Goal: Task Accomplishment & Management: Manage account settings

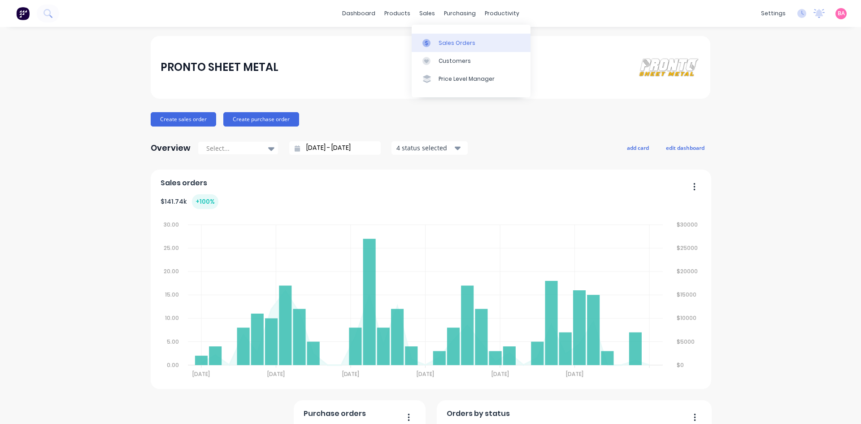
click at [449, 39] on div "Sales Orders" at bounding box center [457, 43] width 37 height 8
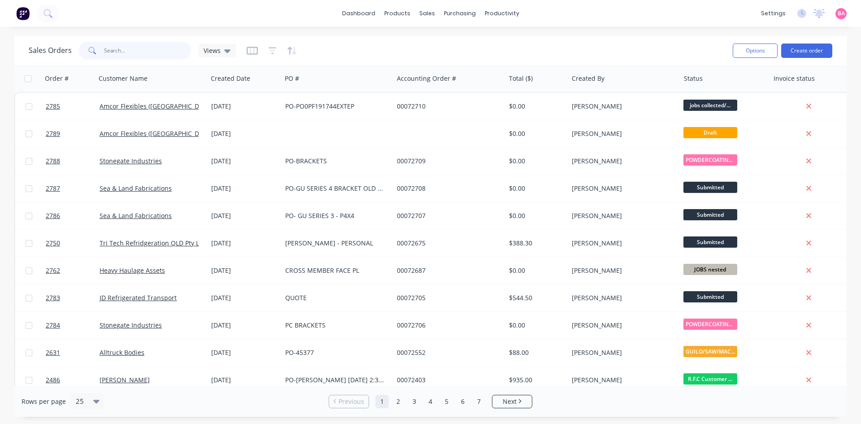
click at [162, 50] on input "text" at bounding box center [147, 51] width 87 height 18
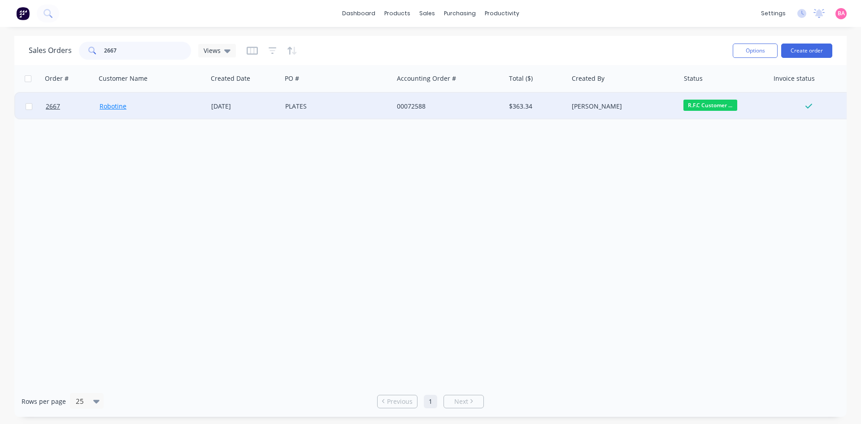
type input "2667"
click at [104, 103] on link "Robotine" at bounding box center [113, 106] width 27 height 9
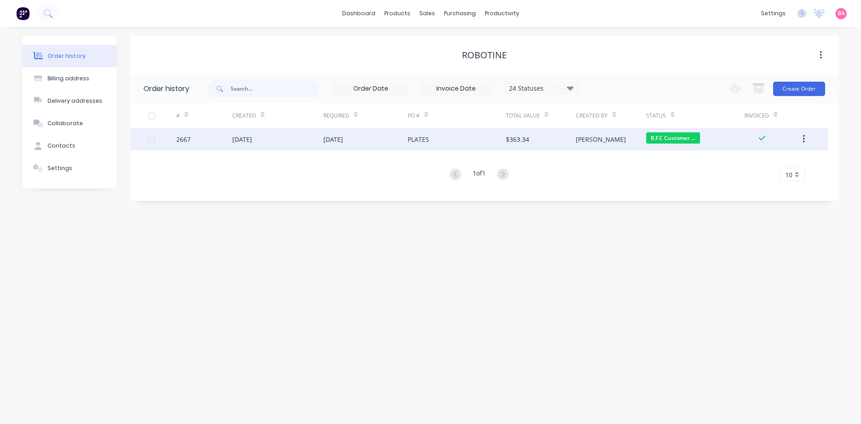
click at [515, 140] on div "$363.34" at bounding box center [517, 139] width 23 height 9
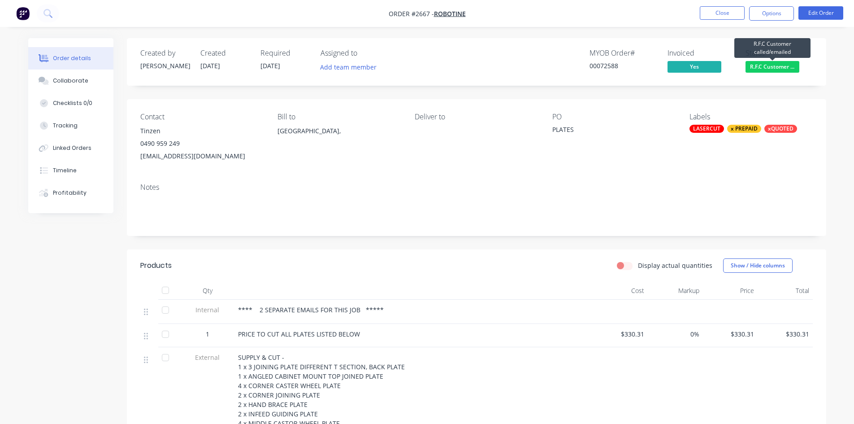
click at [772, 67] on span "R.F.C Customer ..." at bounding box center [773, 66] width 54 height 11
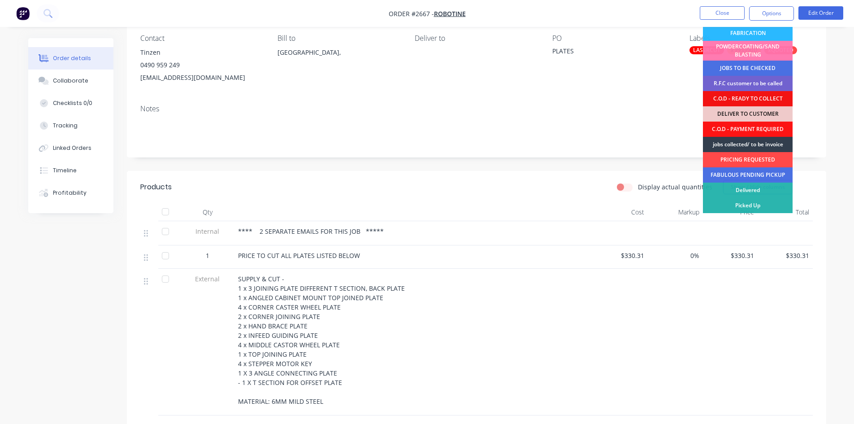
scroll to position [90, 0]
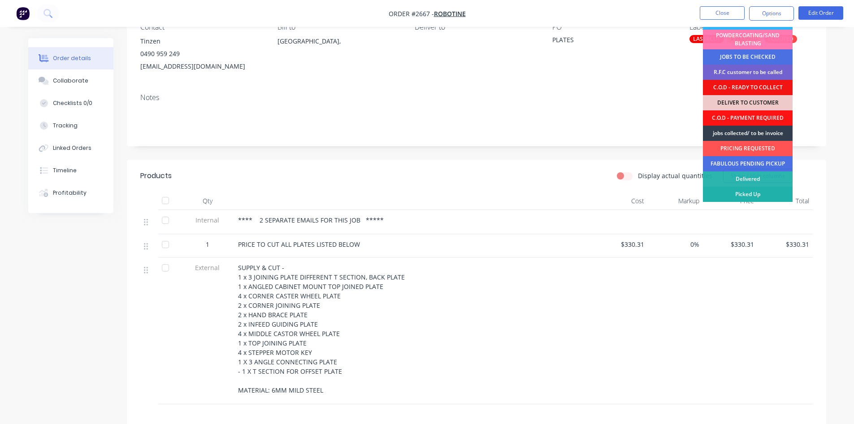
click at [747, 193] on div "Picked Up" at bounding box center [748, 194] width 90 height 15
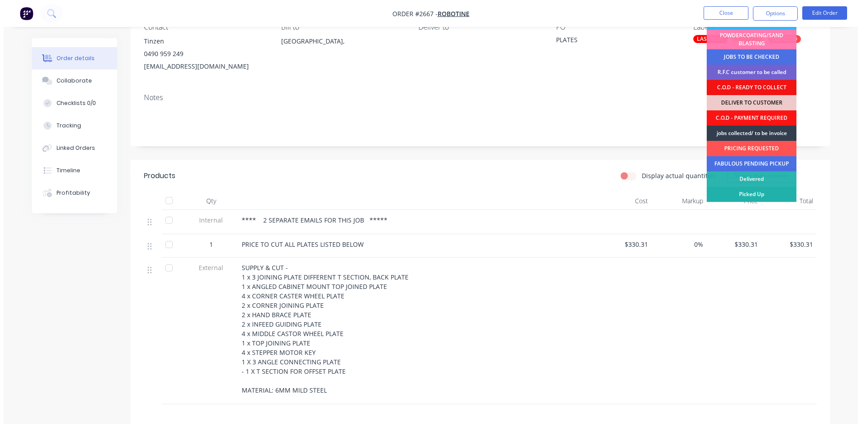
scroll to position [0, 0]
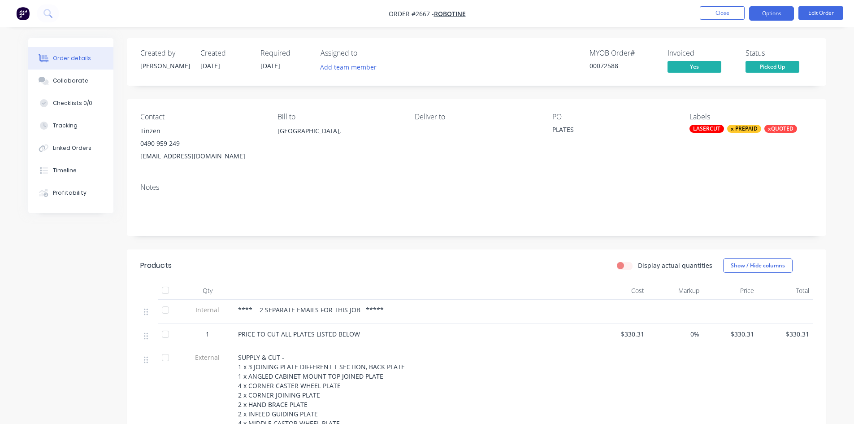
click at [775, 13] on button "Options" at bounding box center [771, 13] width 45 height 14
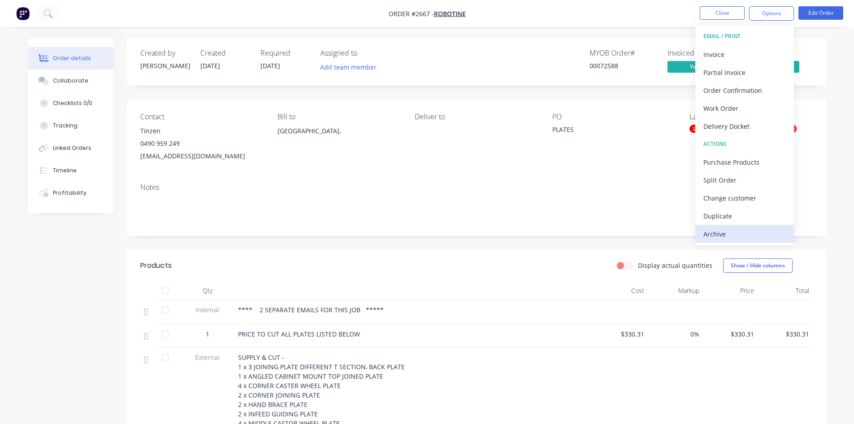
click at [717, 235] on div "Archive" at bounding box center [745, 233] width 83 height 13
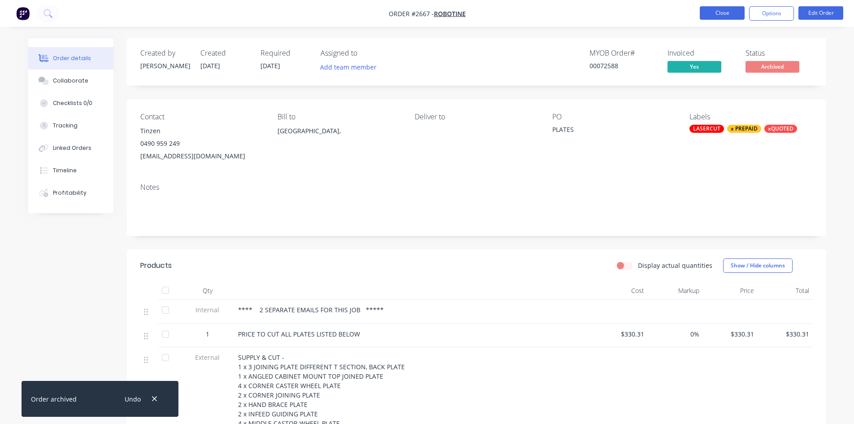
click at [725, 12] on button "Close" at bounding box center [722, 12] width 45 height 13
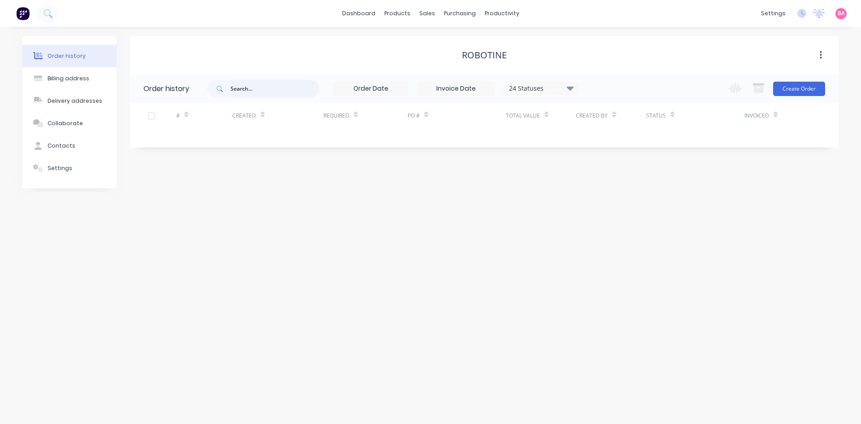
click at [274, 87] on input "text" at bounding box center [275, 89] width 89 height 18
type input "australian"
drag, startPoint x: 274, startPoint y: 87, endPoint x: 228, endPoint y: 90, distance: 45.4
click at [228, 90] on div "australian" at bounding box center [263, 89] width 112 height 18
type input "aws"
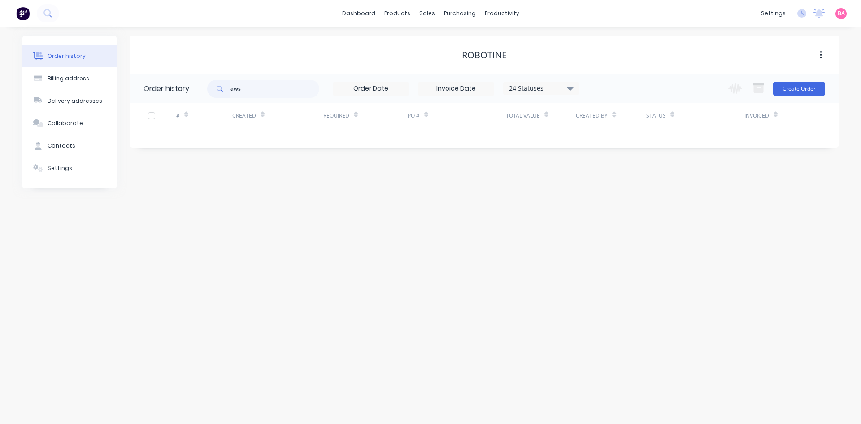
click at [237, 87] on input "aws" at bounding box center [275, 89] width 89 height 18
click at [423, 11] on div "sales" at bounding box center [427, 13] width 25 height 13
click at [457, 42] on div "Sales Orders" at bounding box center [460, 43] width 37 height 8
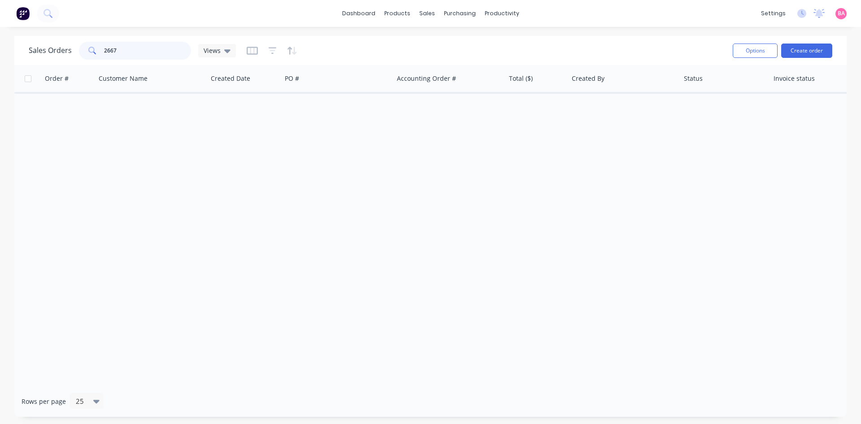
drag, startPoint x: 124, startPoint y: 49, endPoint x: 74, endPoint y: 44, distance: 50.0
click at [74, 44] on div "Sales Orders 2667 Views" at bounding box center [132, 51] width 207 height 18
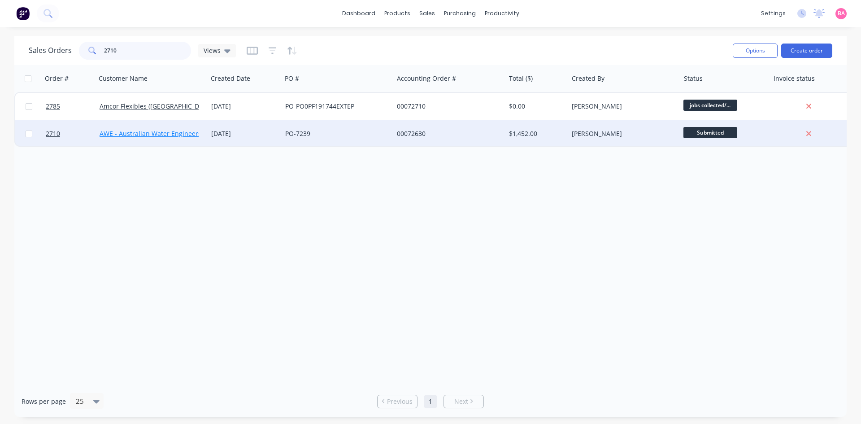
type input "2710"
click at [162, 131] on link "AWE - Australian Water Engineers" at bounding box center [151, 133] width 102 height 9
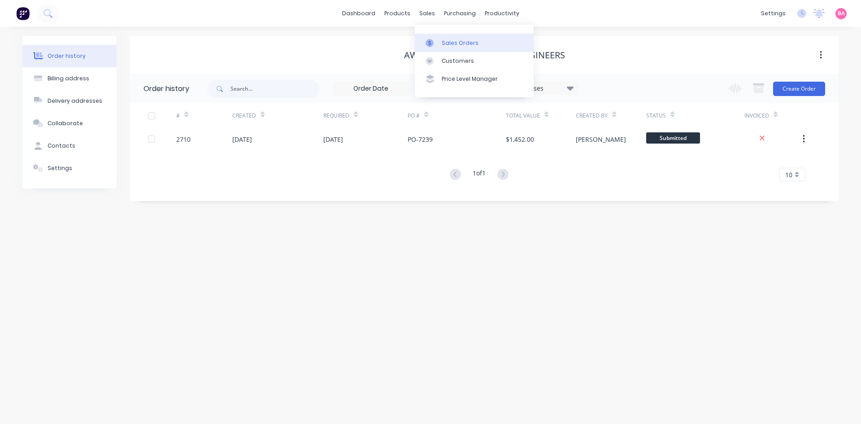
click at [450, 41] on div "Sales Orders" at bounding box center [460, 43] width 37 height 8
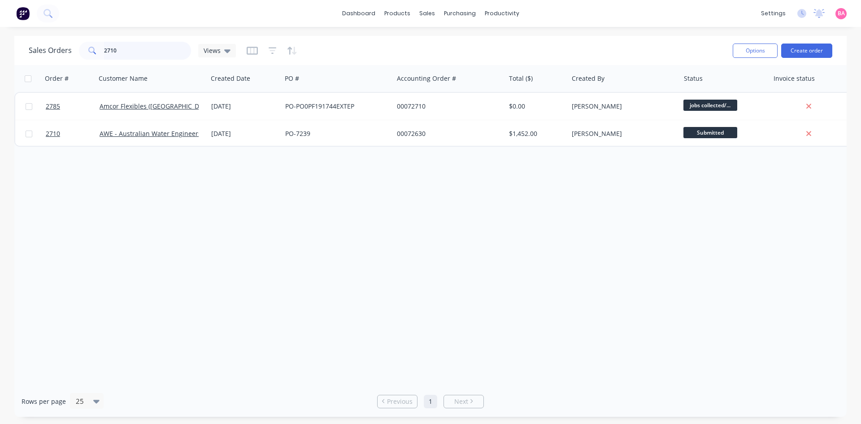
click at [119, 52] on input "2710" at bounding box center [147, 51] width 87 height 18
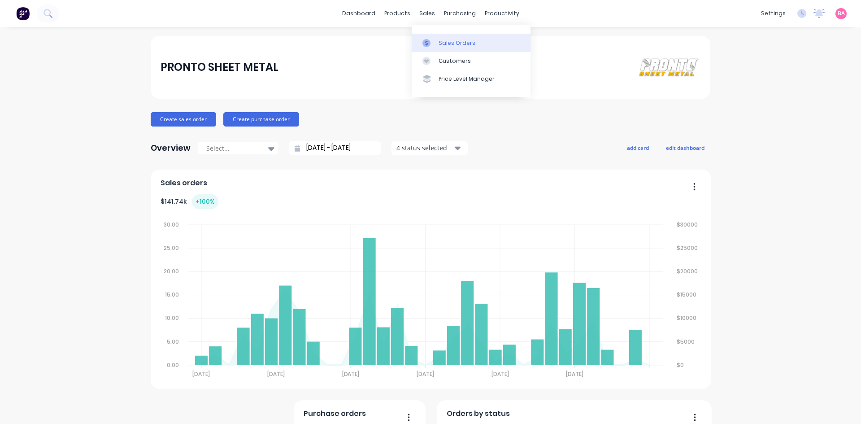
click at [468, 44] on div "Sales Orders" at bounding box center [457, 43] width 37 height 8
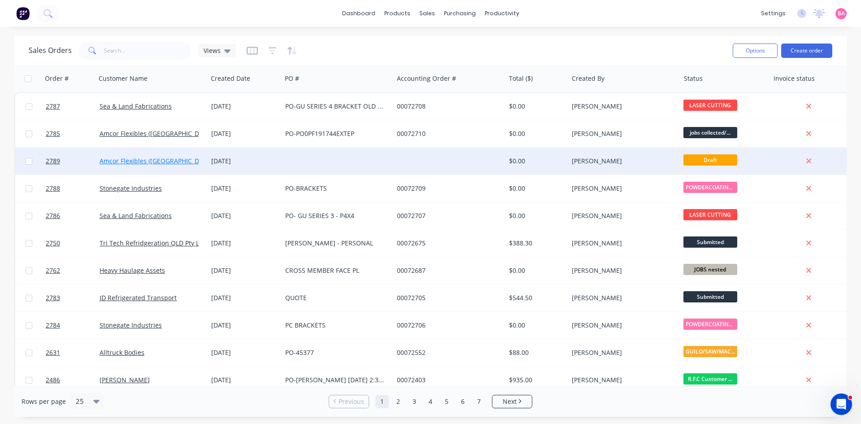
click at [159, 158] on link "Amcor Flexibles ([GEOGRAPHIC_DATA]) Pty Ltd" at bounding box center [168, 161] width 136 height 9
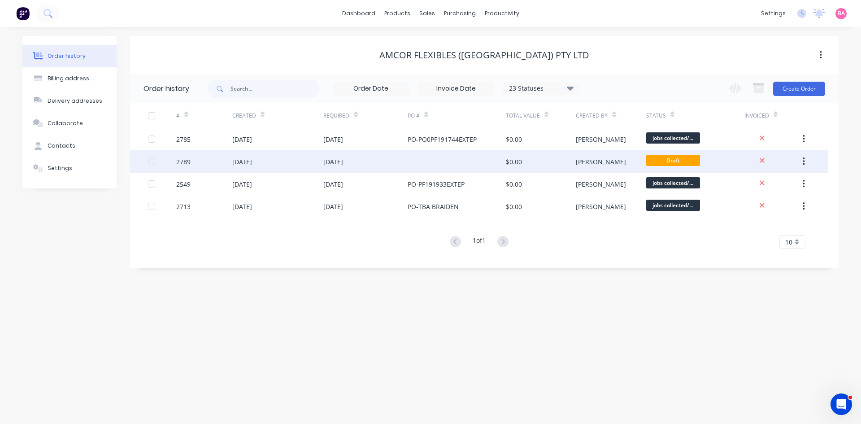
click at [343, 160] on div "[DATE]" at bounding box center [333, 161] width 20 height 9
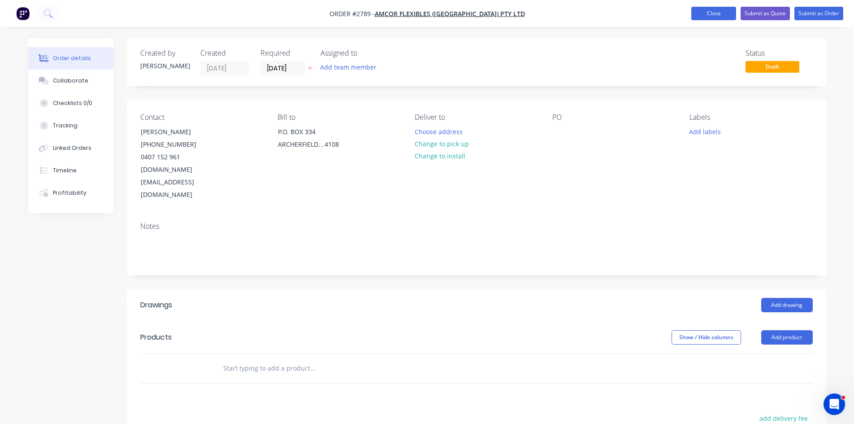
click at [717, 11] on button "Close" at bounding box center [714, 13] width 45 height 13
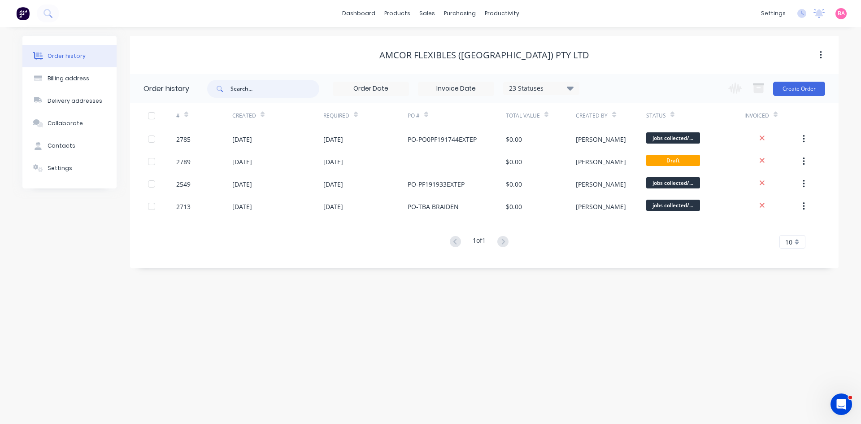
click at [261, 86] on input "text" at bounding box center [275, 89] width 89 height 18
type input "seq"
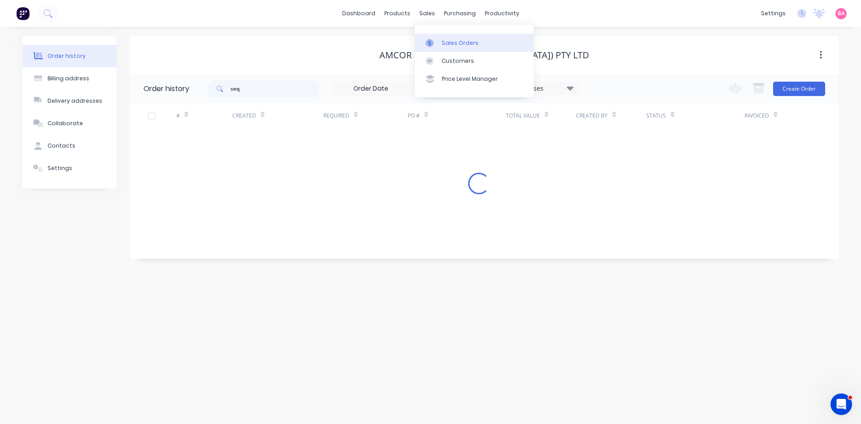
click at [478, 43] on link "Sales Orders" at bounding box center [474, 43] width 119 height 18
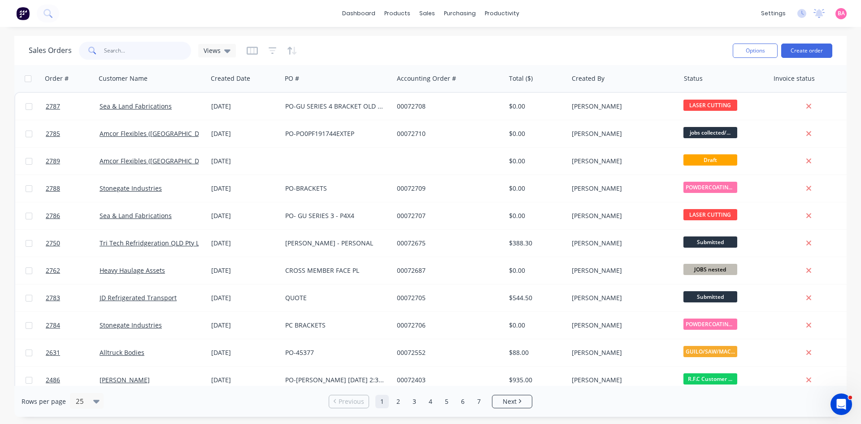
click at [131, 50] on input "text" at bounding box center [147, 51] width 87 height 18
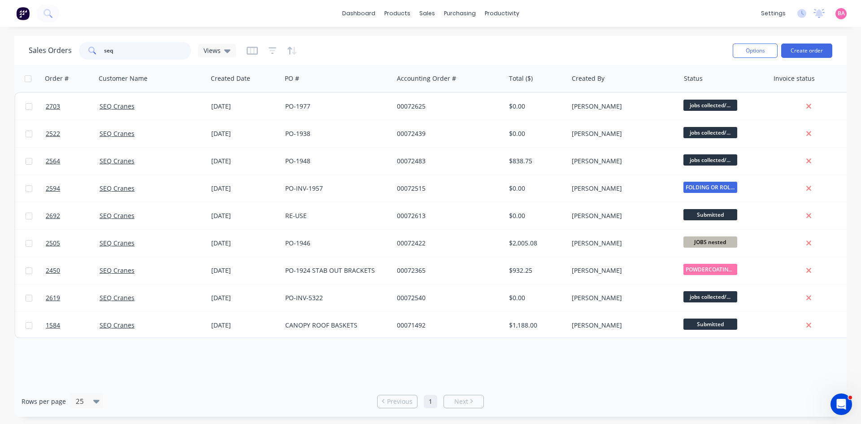
type input "seq"
click at [810, 49] on button "Create order" at bounding box center [806, 51] width 51 height 14
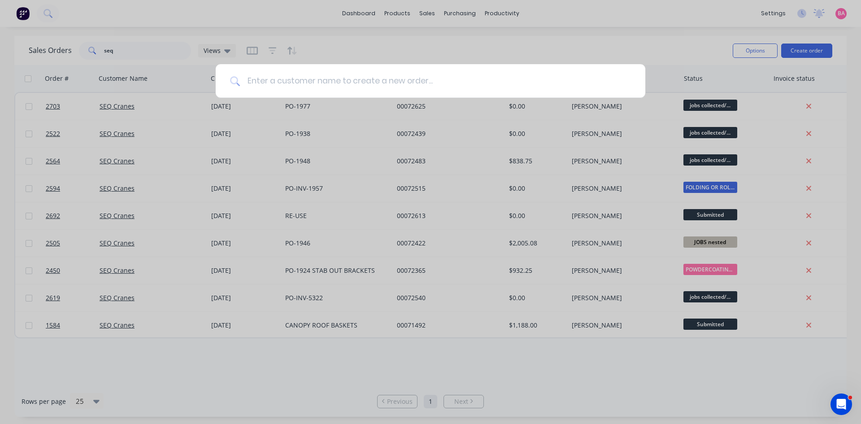
click at [319, 79] on input at bounding box center [435, 81] width 391 height 34
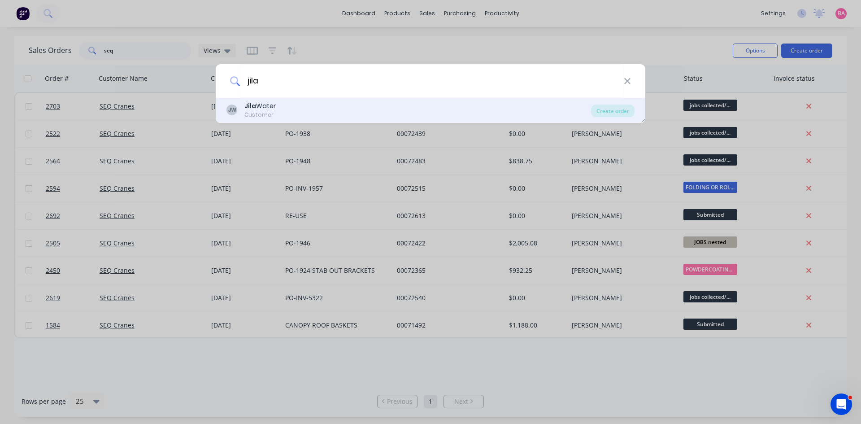
type input "jila"
click at [261, 106] on div "Jila Water" at bounding box center [259, 105] width 31 height 9
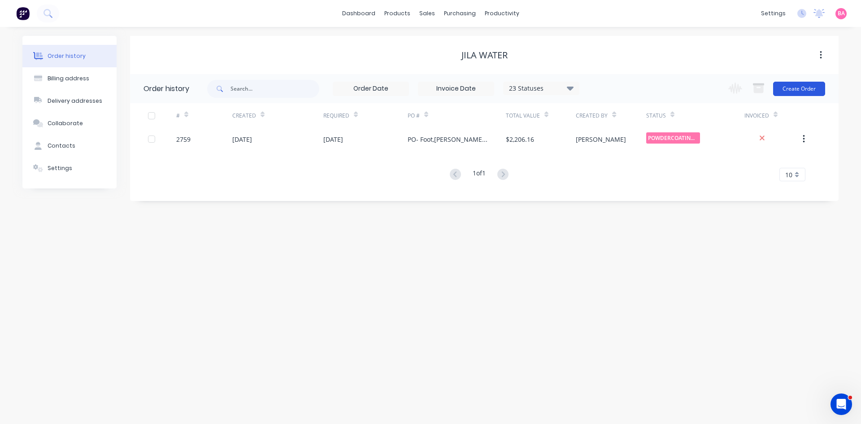
click at [794, 88] on button "Create Order" at bounding box center [799, 89] width 52 height 14
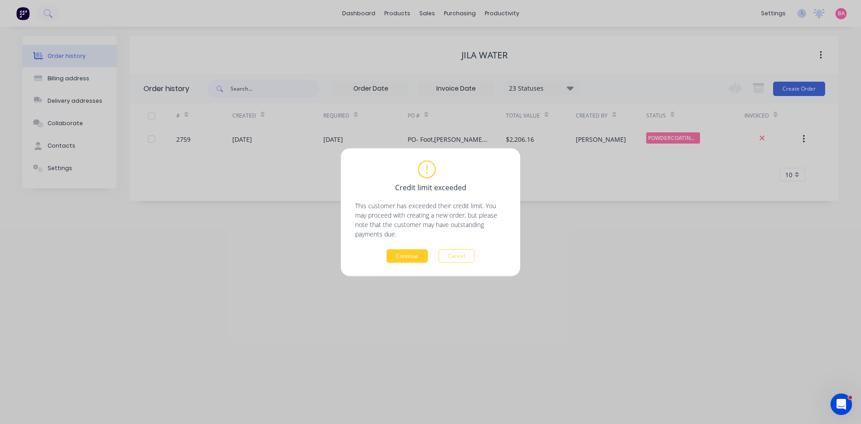
click at [402, 254] on button "Continue" at bounding box center [407, 255] width 41 height 13
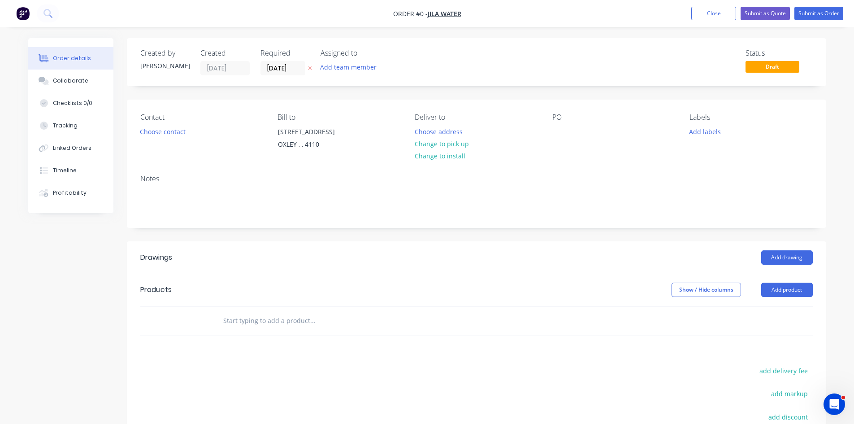
click at [311, 68] on icon at bounding box center [310, 67] width 4 height 5
click at [166, 129] on button "Choose contact" at bounding box center [162, 131] width 55 height 12
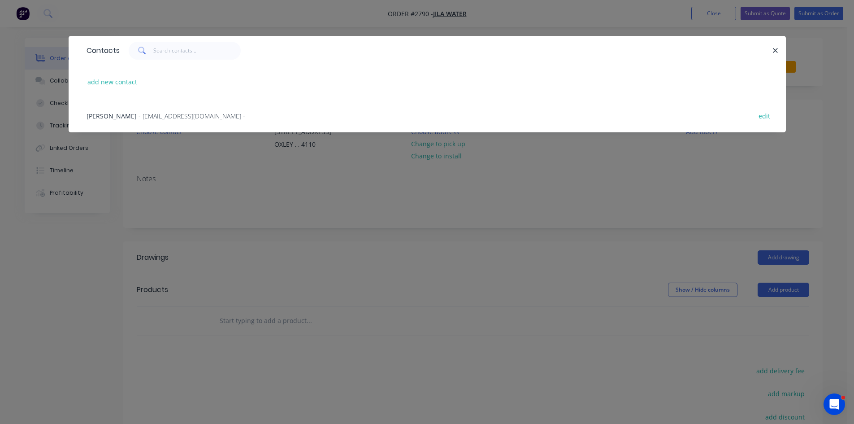
click at [146, 114] on span "- info@jilawater.com.au -" at bounding box center [192, 116] width 107 height 9
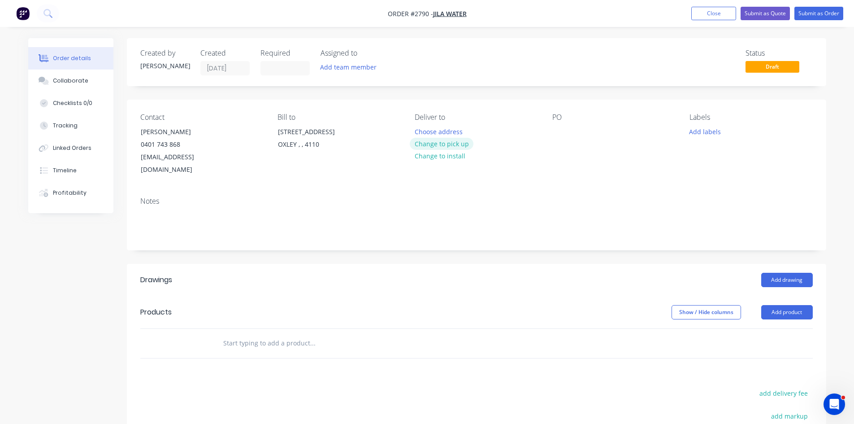
click at [447, 145] on button "Change to pick up" at bounding box center [442, 144] width 64 height 12
click at [558, 134] on div at bounding box center [560, 131] width 14 height 13
click at [711, 130] on button "Add labels" at bounding box center [705, 131] width 41 height 12
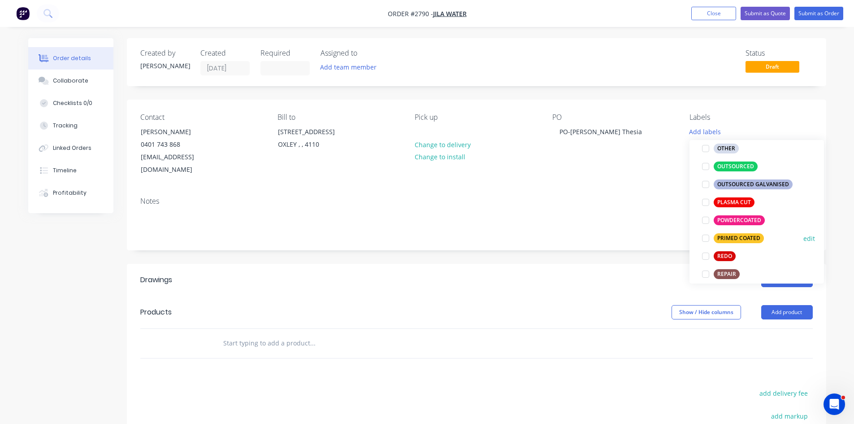
scroll to position [374, 0]
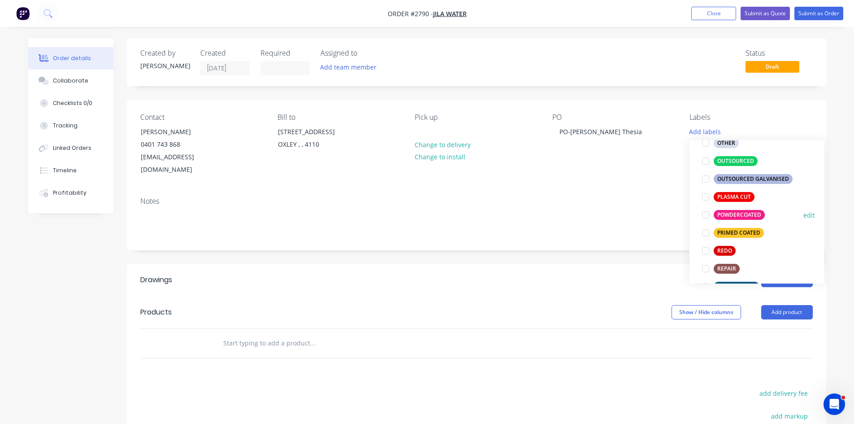
click at [706, 214] on div at bounding box center [706, 215] width 18 height 18
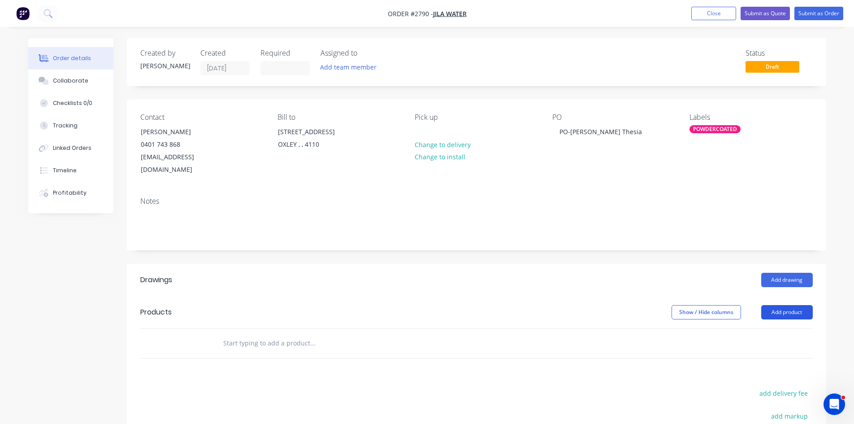
click at [795, 305] on button "Add product" at bounding box center [788, 312] width 52 height 14
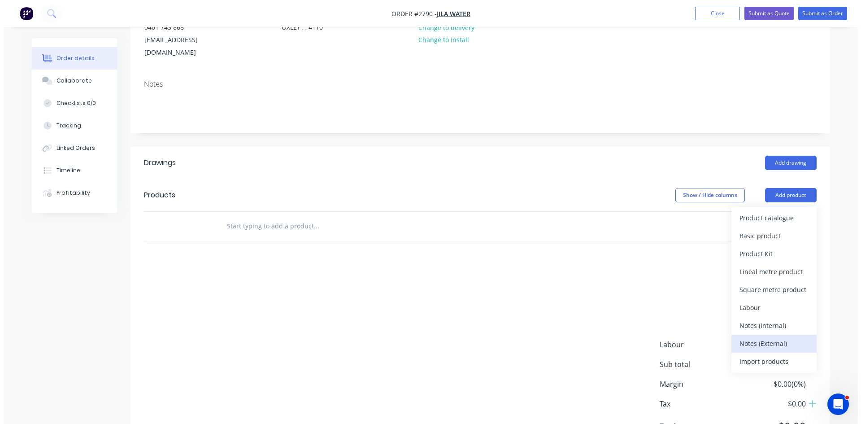
scroll to position [120, 0]
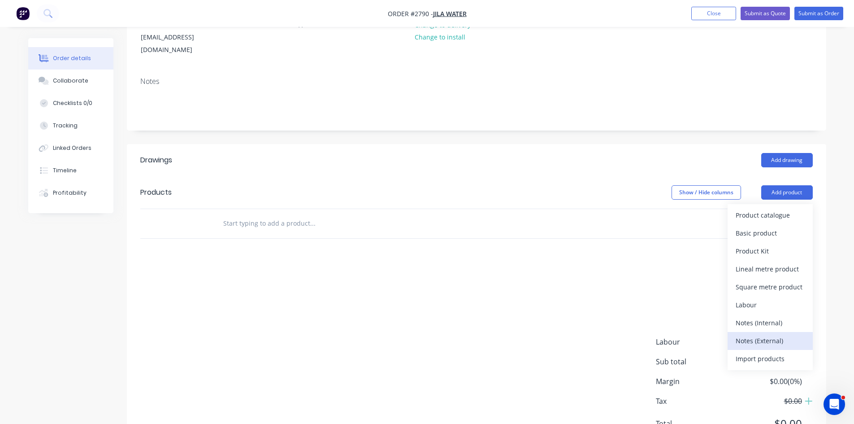
click at [770, 334] on div "Notes (External)" at bounding box center [770, 340] width 69 height 13
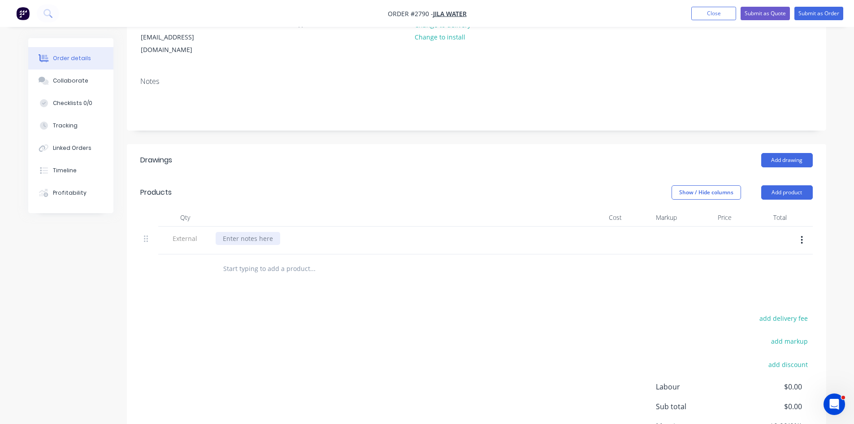
click at [253, 232] on div at bounding box center [248, 238] width 65 height 13
click at [276, 260] on input "text" at bounding box center [312, 269] width 179 height 18
type input "1"
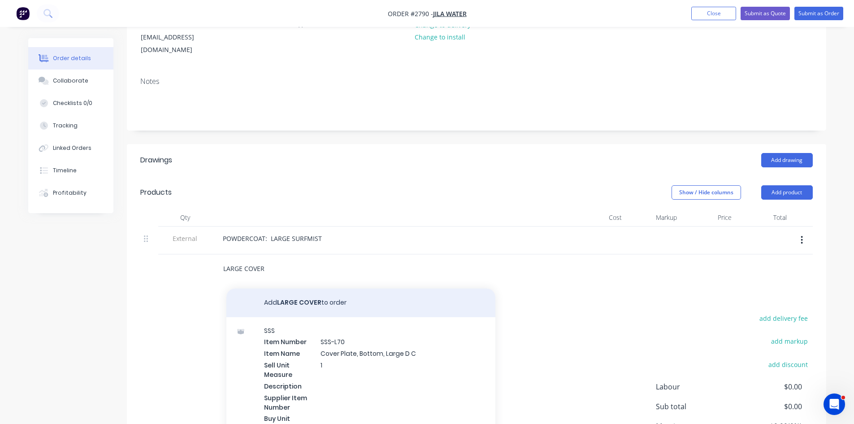
type input "LARGE COVER"
click at [297, 288] on button "Add LARGE COVER to order" at bounding box center [360, 302] width 269 height 29
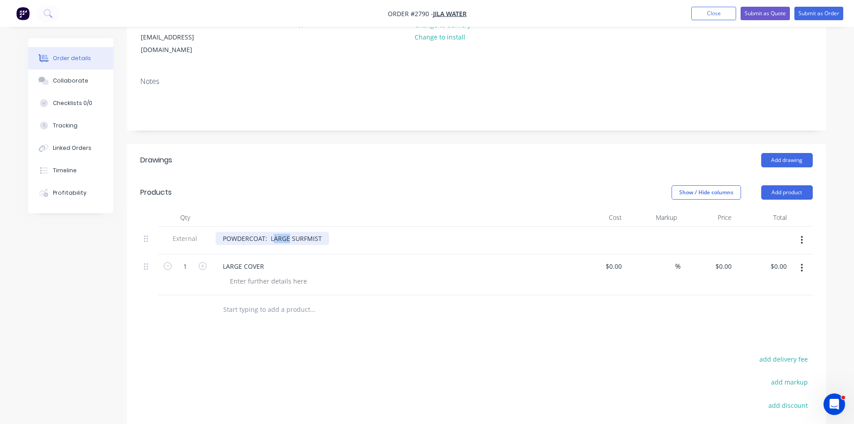
drag, startPoint x: 290, startPoint y: 226, endPoint x: 271, endPoint y: 226, distance: 18.8
click at [271, 232] on div "POWDERCOAT: LARGE SURFMIST" at bounding box center [272, 238] width 113 height 13
click at [815, 13] on button "Submit as Order" at bounding box center [819, 13] width 49 height 13
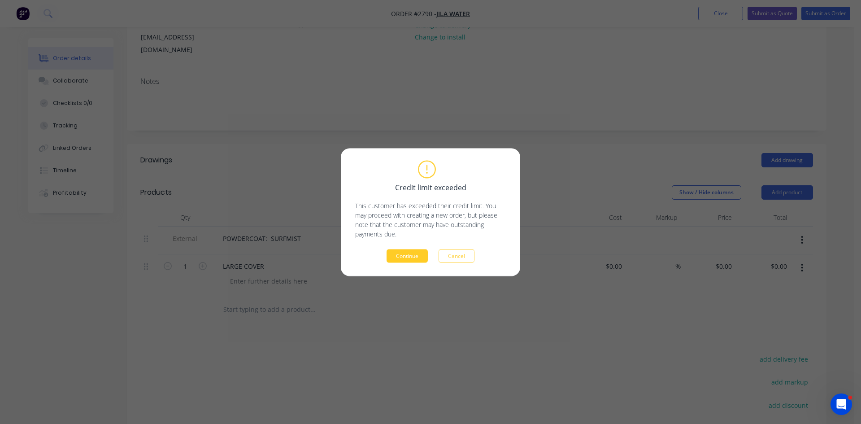
click at [421, 253] on button "Continue" at bounding box center [407, 255] width 41 height 13
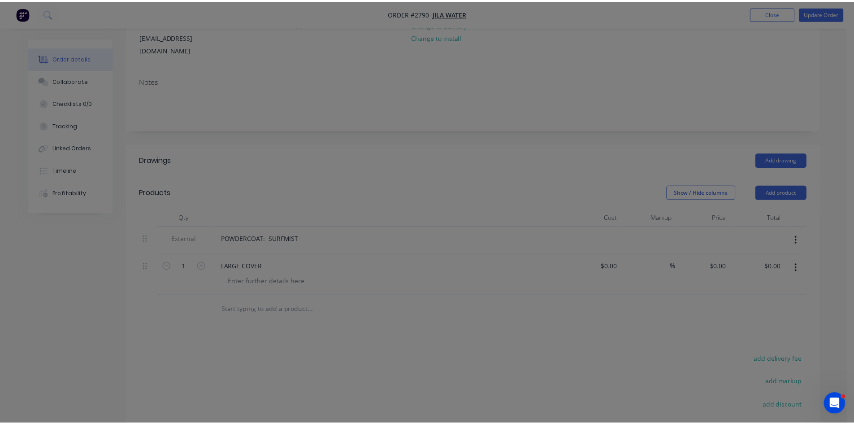
scroll to position [83, 0]
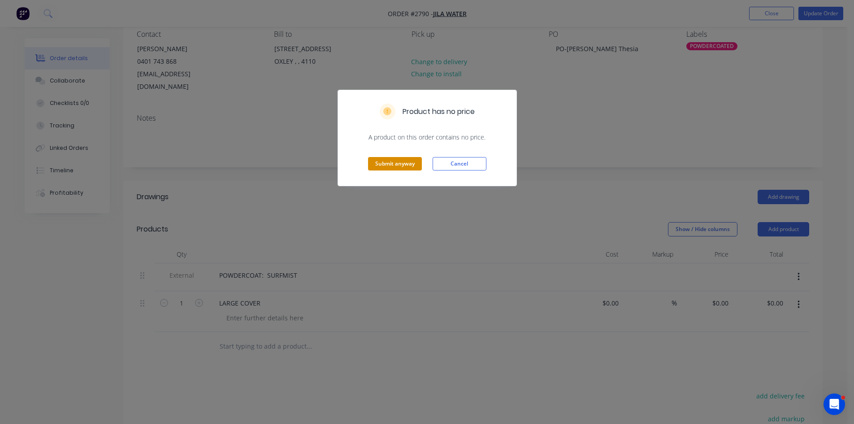
click at [404, 169] on button "Submit anyway" at bounding box center [395, 163] width 54 height 13
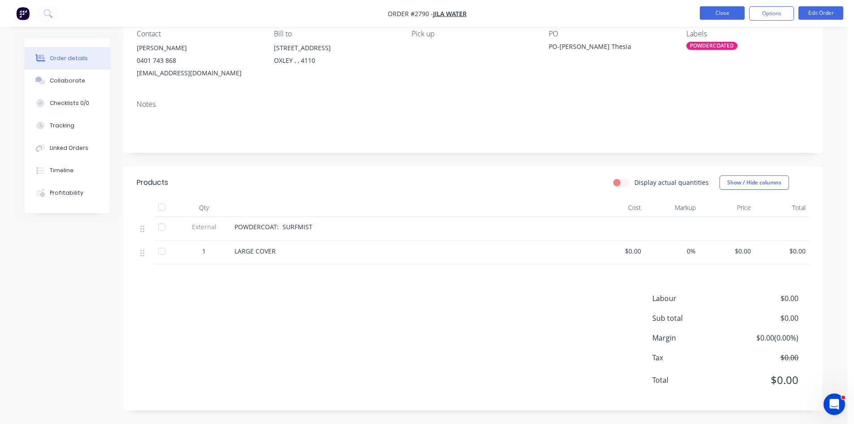
click at [728, 13] on button "Close" at bounding box center [722, 12] width 45 height 13
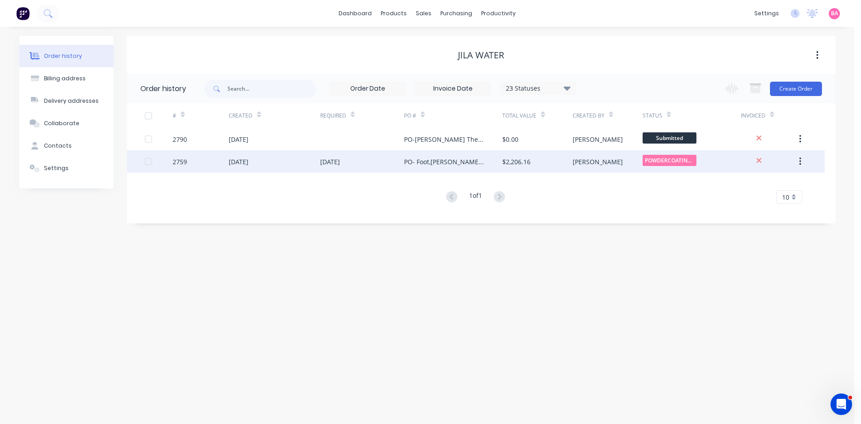
click at [247, 163] on div "[DATE]" at bounding box center [239, 161] width 20 height 9
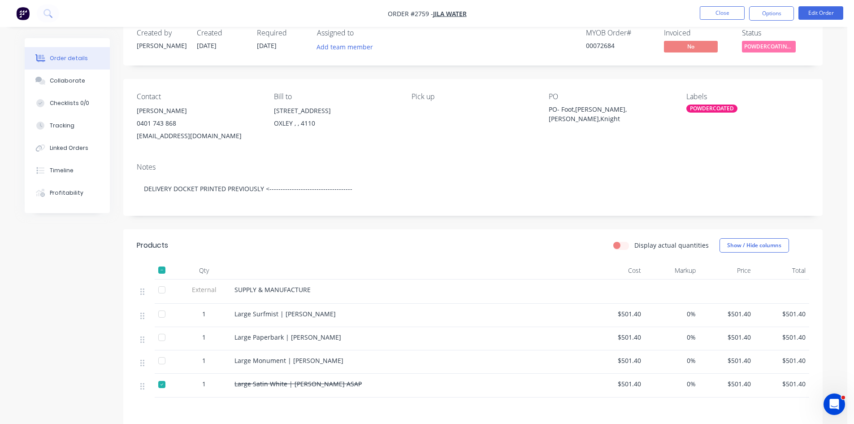
scroll to position [30, 0]
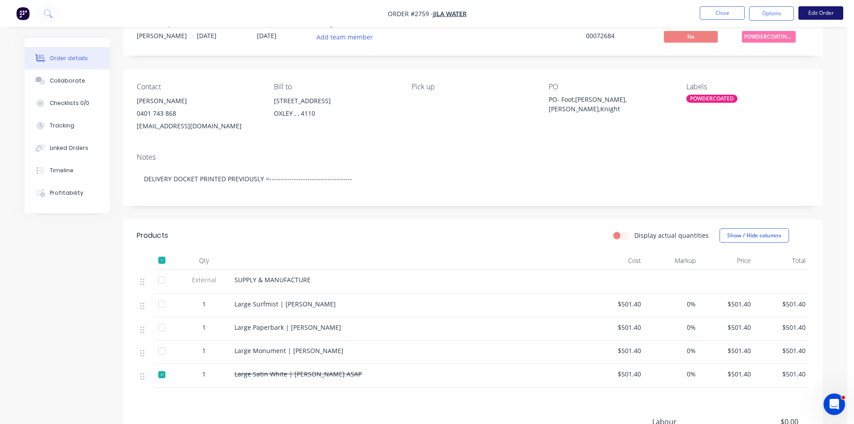
click at [823, 9] on button "Edit Order" at bounding box center [821, 12] width 45 height 13
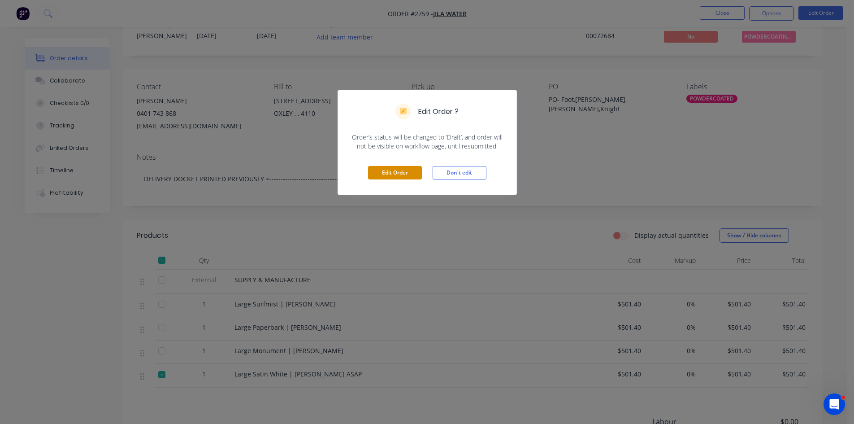
click at [389, 169] on button "Edit Order" at bounding box center [395, 172] width 54 height 13
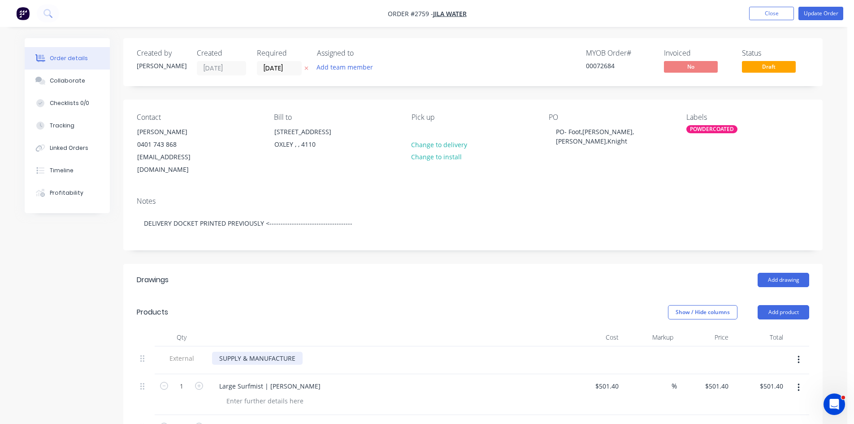
click at [300, 352] on div "SUPPLY & MANUFACTURE" at bounding box center [257, 358] width 91 height 13
click at [249, 352] on div "SUPPLY & MANUFACTURE" at bounding box center [257, 358] width 91 height 13
click at [294, 352] on div "SUPPLY, MANUFACTURE" at bounding box center [254, 358] width 85 height 13
click at [820, 9] on button "Update Order" at bounding box center [821, 13] width 45 height 13
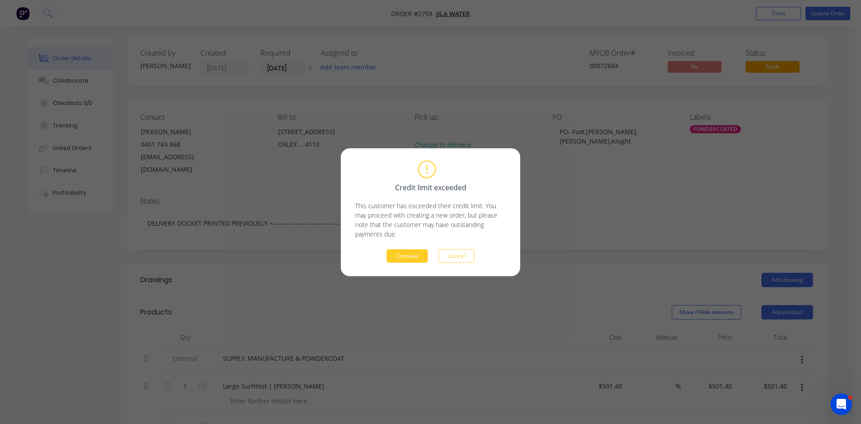
click at [408, 253] on button "Continue" at bounding box center [407, 255] width 41 height 13
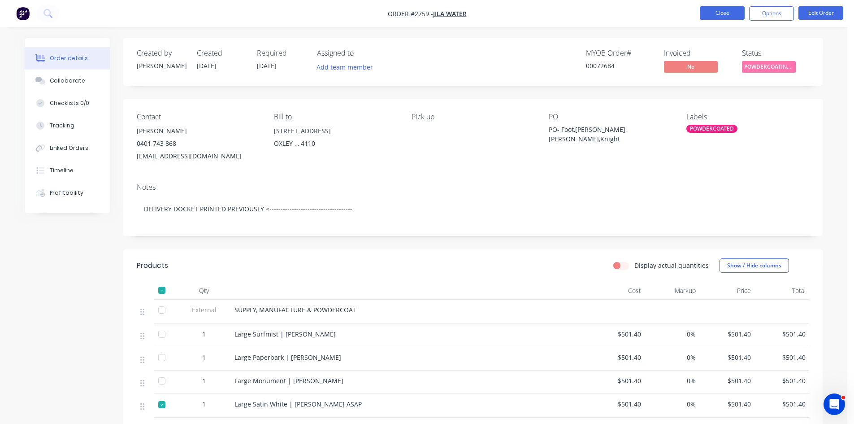
click at [717, 10] on button "Close" at bounding box center [722, 12] width 45 height 13
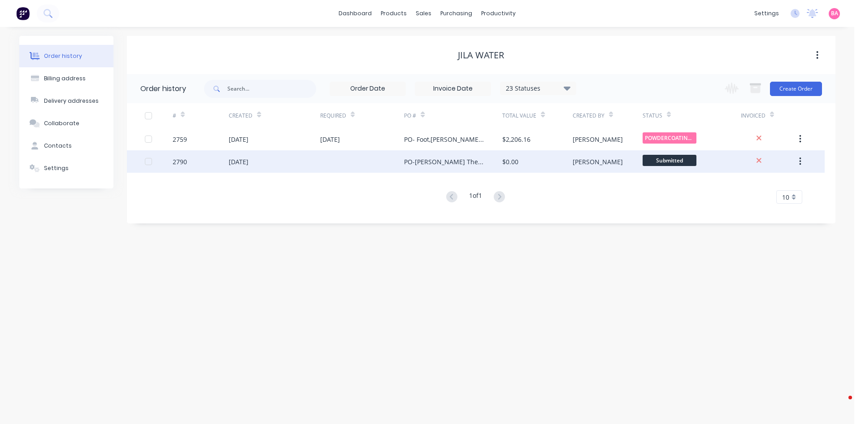
click at [248, 161] on div "[DATE]" at bounding box center [239, 161] width 20 height 9
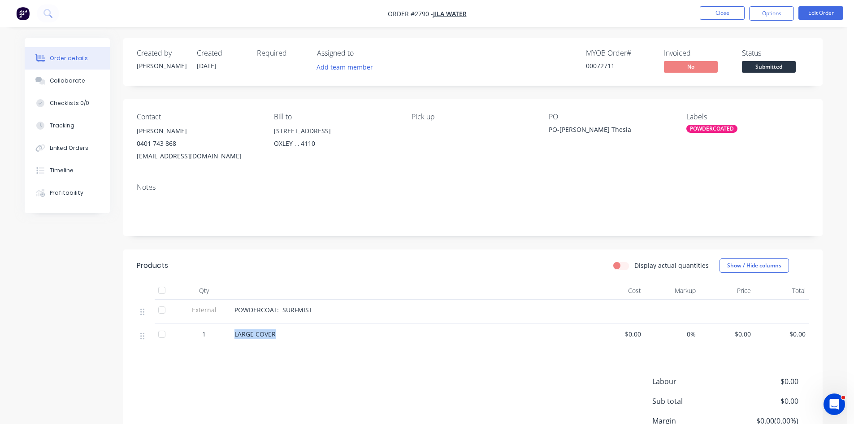
drag, startPoint x: 234, startPoint y: 332, endPoint x: 294, endPoint y: 338, distance: 60.4
click at [294, 338] on div "LARGE COVER" at bounding box center [410, 335] width 359 height 23
drag, startPoint x: 263, startPoint y: 336, endPoint x: 237, endPoint y: 334, distance: 25.7
click at [237, 334] on span "LARGE COVER" at bounding box center [255, 334] width 41 height 9
drag, startPoint x: 237, startPoint y: 334, endPoint x: 361, endPoint y: 342, distance: 123.6
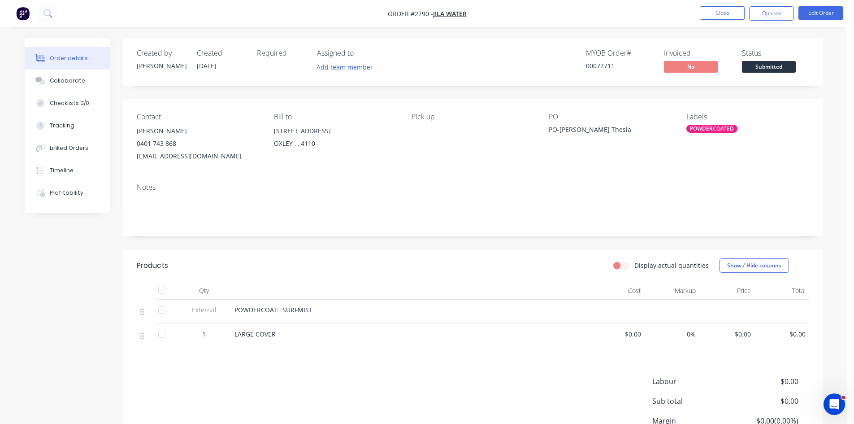
click at [361, 342] on div "LARGE COVER" at bounding box center [410, 335] width 359 height 23
drag, startPoint x: 276, startPoint y: 331, endPoint x: 224, endPoint y: 331, distance: 52.0
click at [224, 331] on div "1 LARGE COVER $0.00 0% $0.00 $0.00" at bounding box center [473, 335] width 673 height 23
drag, startPoint x: 266, startPoint y: 336, endPoint x: 253, endPoint y: 345, distance: 15.2
click at [253, 345] on div "LARGE COVER" at bounding box center [410, 335] width 359 height 23
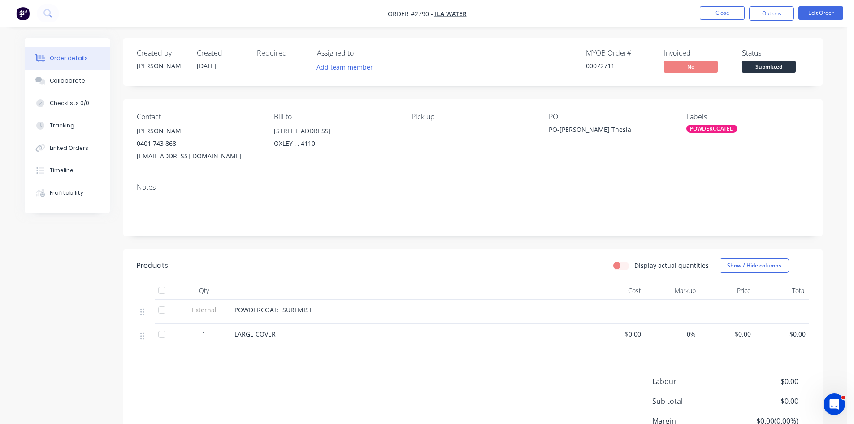
drag, startPoint x: 245, startPoint y: 335, endPoint x: 234, endPoint y: 332, distance: 12.0
click at [232, 331] on div "LARGE COVER" at bounding box center [410, 335] width 359 height 23
drag, startPoint x: 278, startPoint y: 334, endPoint x: 230, endPoint y: 332, distance: 48.0
click at [230, 332] on div "1 LARGE COVER $0.00 0% $0.00 $0.00" at bounding box center [473, 335] width 673 height 23
click at [809, 11] on button "Edit Order" at bounding box center [821, 12] width 45 height 13
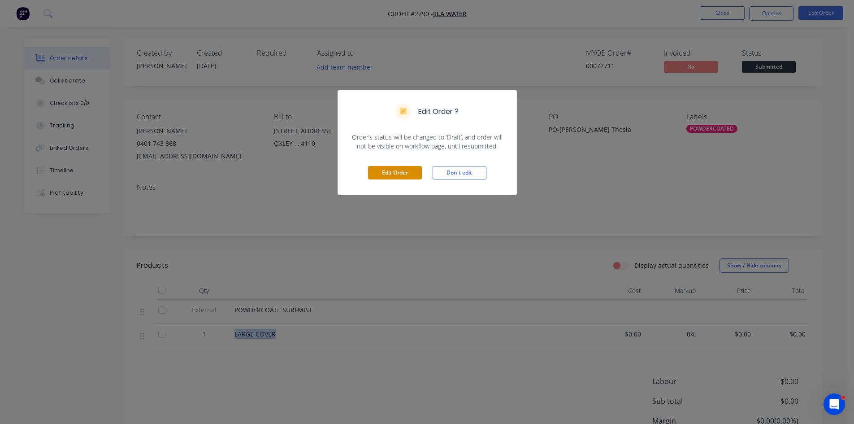
click at [398, 170] on button "Edit Order" at bounding box center [395, 172] width 54 height 13
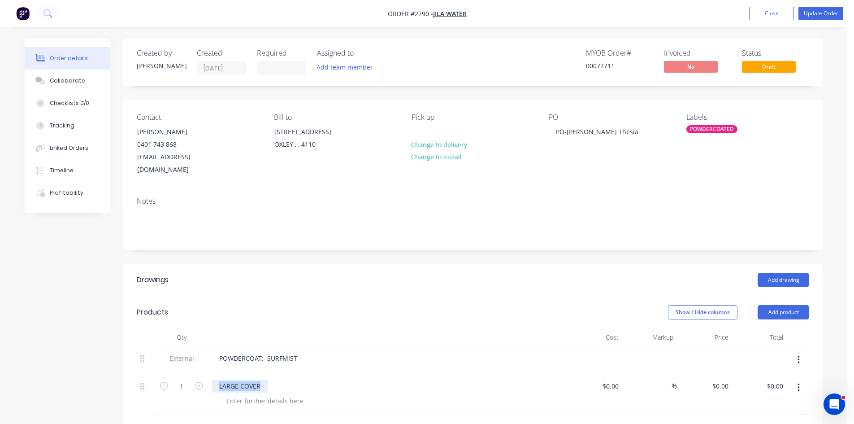
drag, startPoint x: 265, startPoint y: 373, endPoint x: 237, endPoint y: 374, distance: 27.8
click at [218, 379] on div "LARGE COVER" at bounding box center [240, 385] width 56 height 13
paste div
click at [314, 379] on div "Large Surfmist | Dipal Thesia" at bounding box center [388, 385] width 352 height 13
click at [219, 352] on div "POWDERCOAT: SURFMIST" at bounding box center [258, 358] width 92 height 13
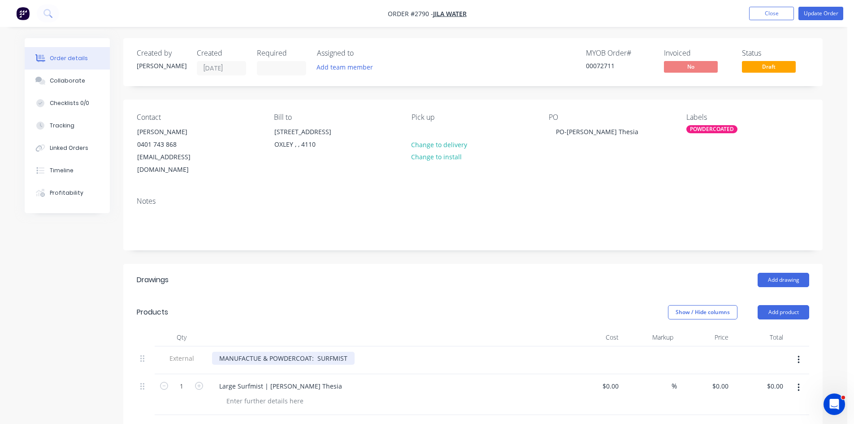
click at [219, 352] on div "MANUFACTUE & POWDERCOAT: SURFMIST" at bounding box center [283, 358] width 143 height 13
drag, startPoint x: 334, startPoint y: 344, endPoint x: 400, endPoint y: 347, distance: 66.0
click at [400, 352] on div "SUPPLY, MANUFACTUE & POWDERCOAT: SURFMIST" at bounding box center [388, 358] width 352 height 13
click at [718, 126] on div "POWDERCOATED" at bounding box center [712, 129] width 51 height 8
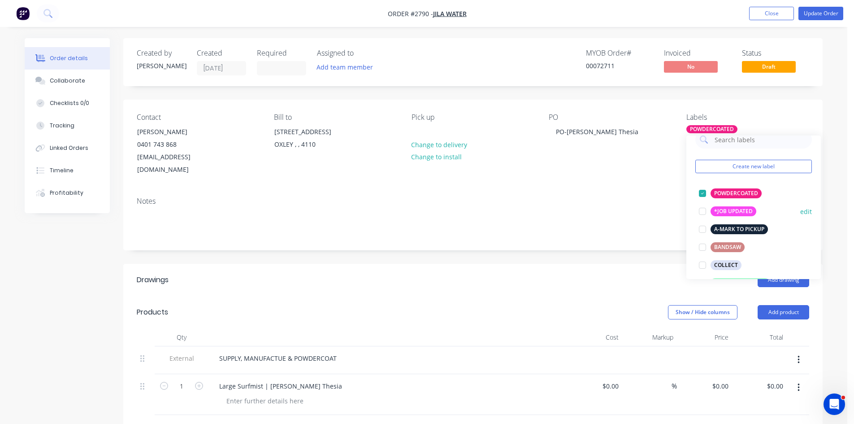
scroll to position [15, 0]
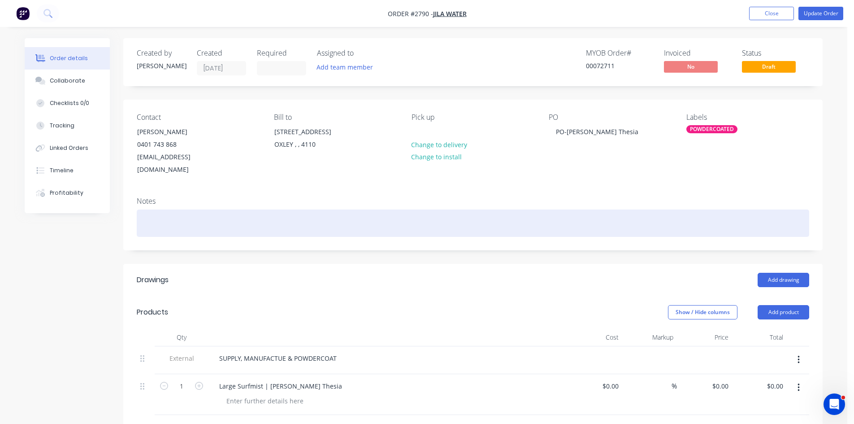
click at [643, 209] on div at bounding box center [473, 222] width 673 height 27
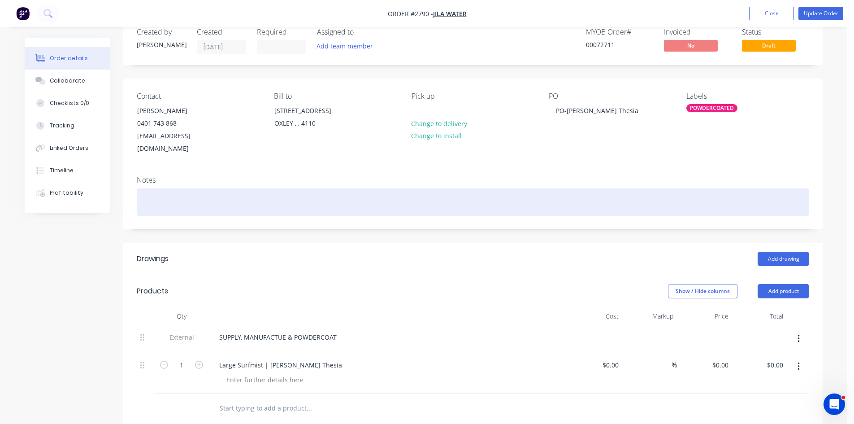
scroll to position [45, 0]
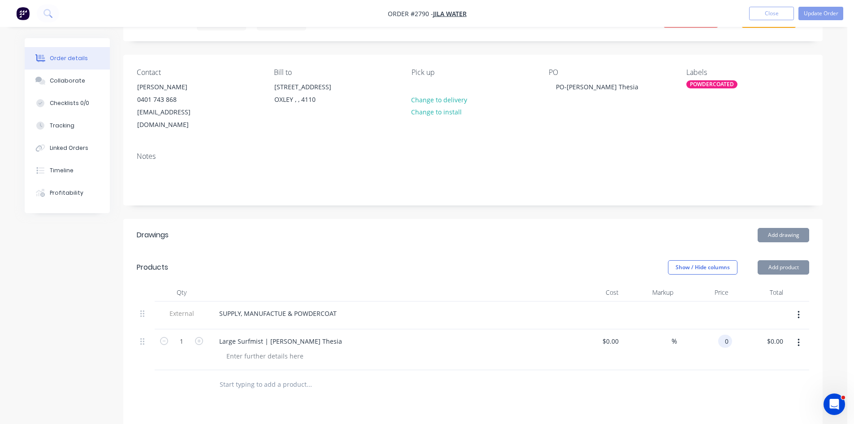
click at [720, 335] on div "0 0" at bounding box center [726, 341] width 14 height 13
type input "$501.40"
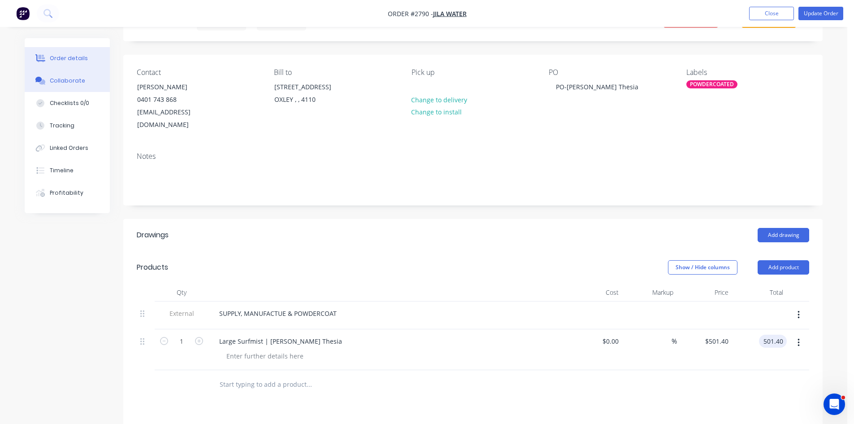
type input "$501.40"
click at [69, 76] on button "Collaborate" at bounding box center [67, 81] width 85 height 22
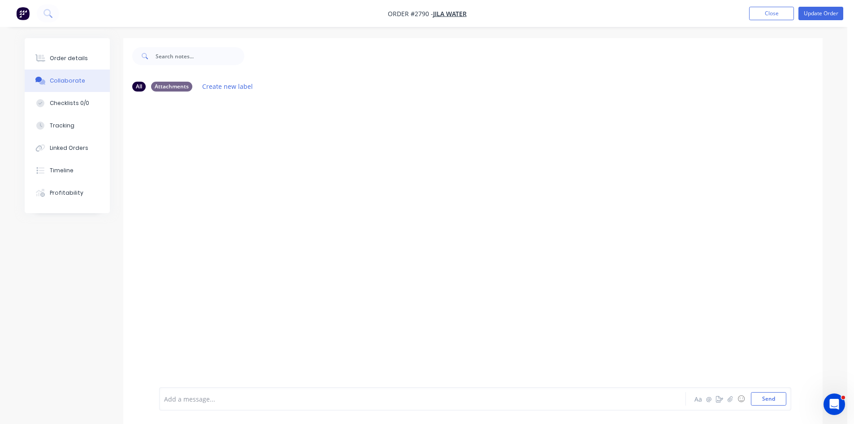
click at [197, 401] on div at bounding box center [398, 398] width 466 height 9
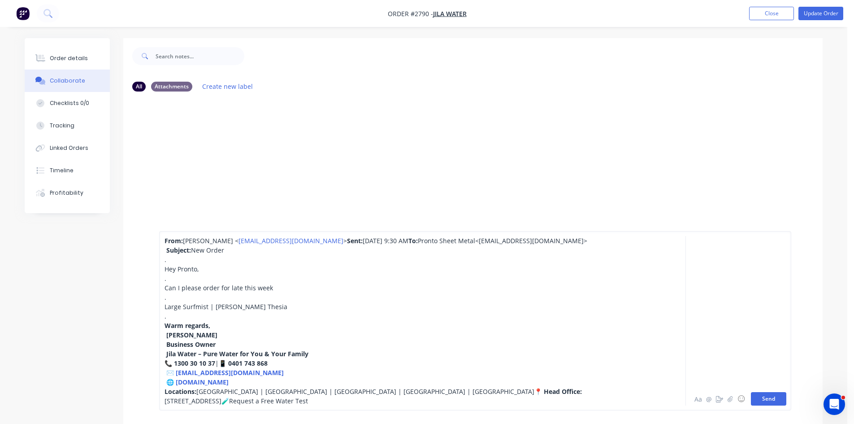
click at [765, 393] on button "Send" at bounding box center [768, 398] width 35 height 13
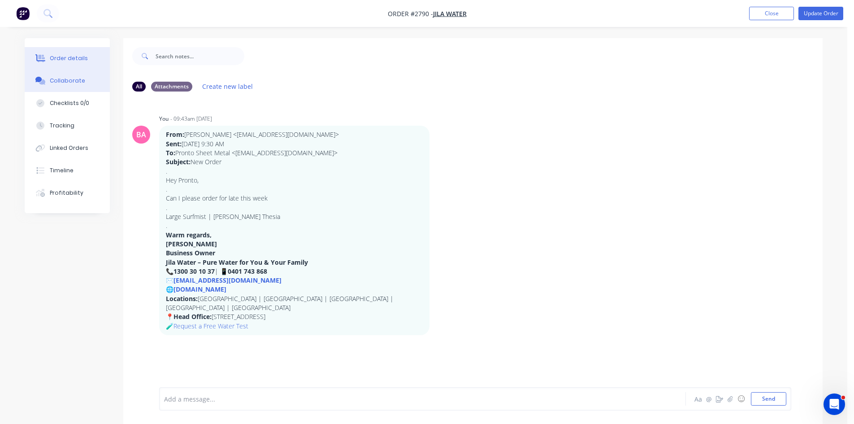
click at [72, 57] on div "Order details" at bounding box center [69, 58] width 38 height 8
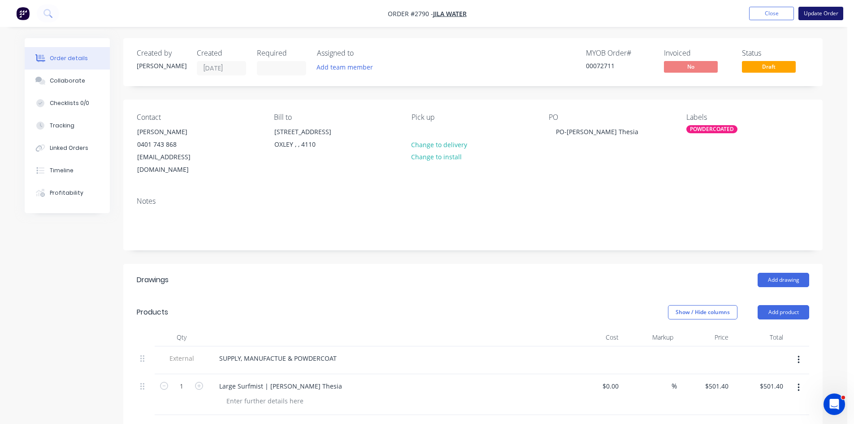
click at [830, 13] on button "Update Order" at bounding box center [821, 13] width 45 height 13
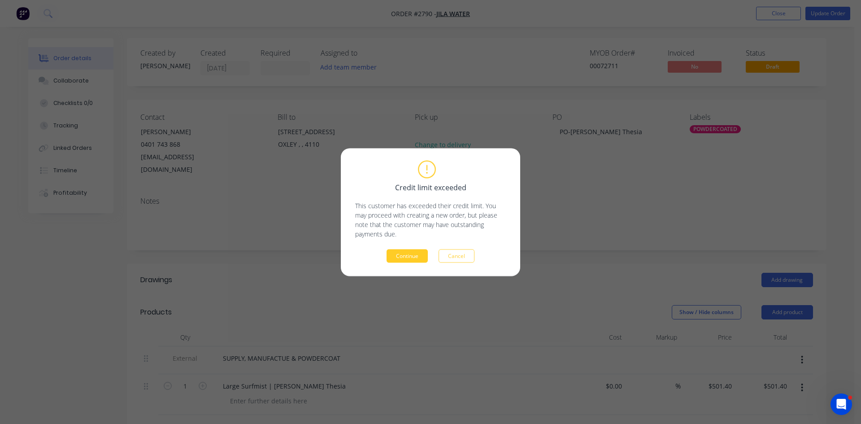
click at [400, 255] on button "Continue" at bounding box center [407, 255] width 41 height 13
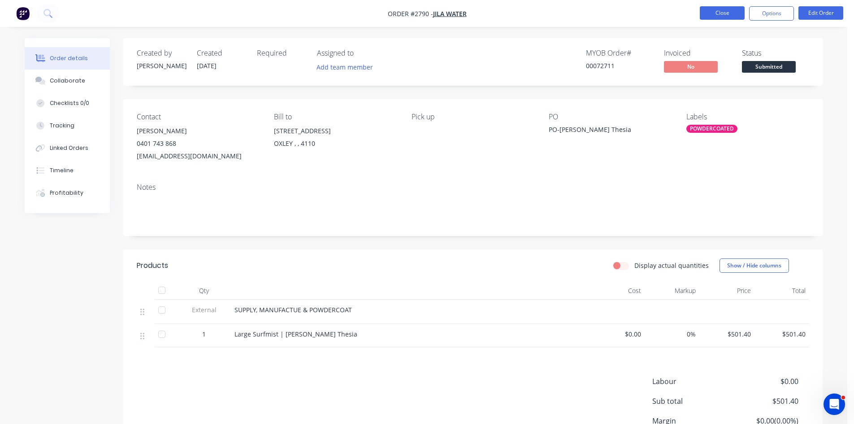
click at [736, 11] on button "Close" at bounding box center [722, 12] width 45 height 13
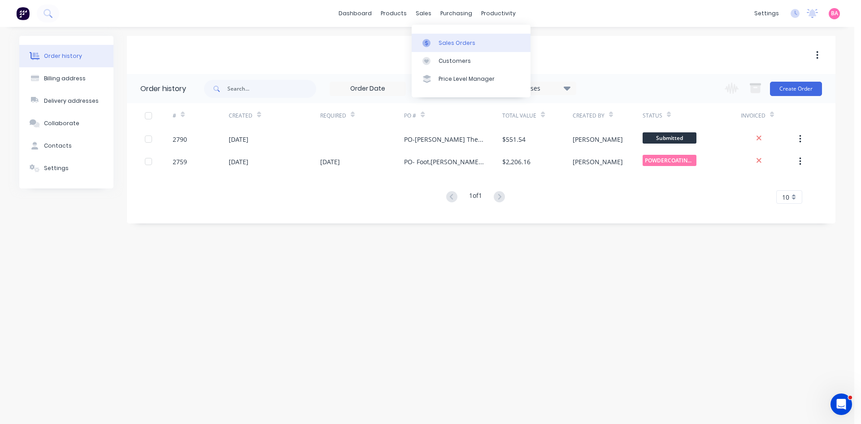
click at [456, 42] on div "Sales Orders" at bounding box center [457, 43] width 37 height 8
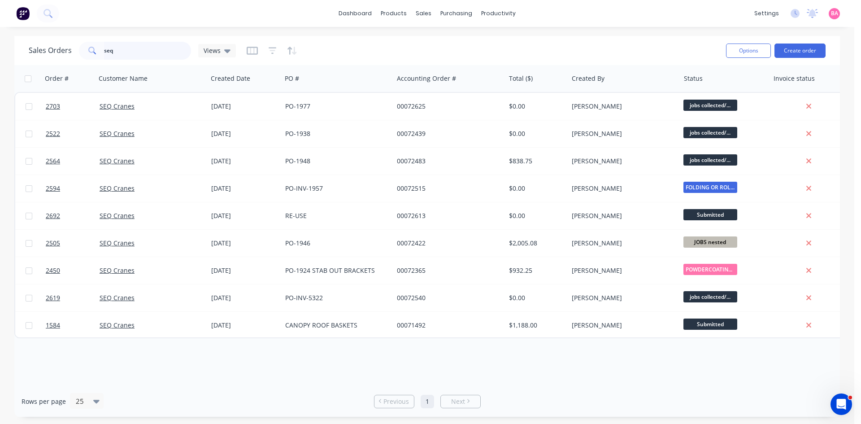
click at [113, 51] on input "seq" at bounding box center [147, 51] width 87 height 18
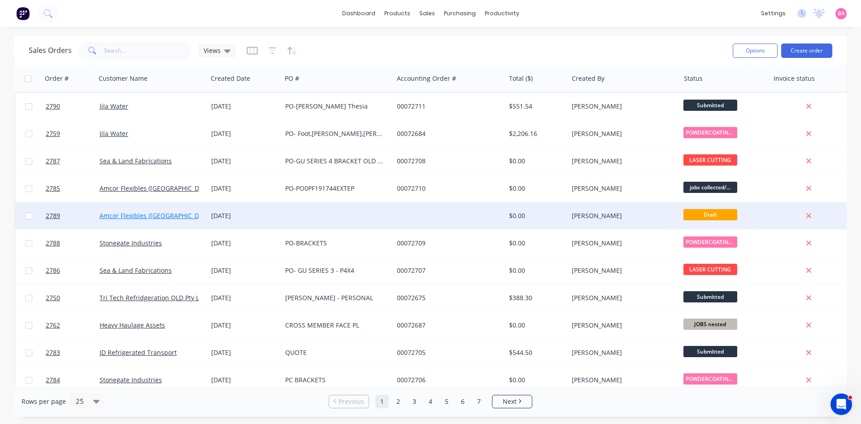
click at [170, 215] on link "Amcor Flexibles ([GEOGRAPHIC_DATA]) Pty Ltd" at bounding box center [168, 215] width 136 height 9
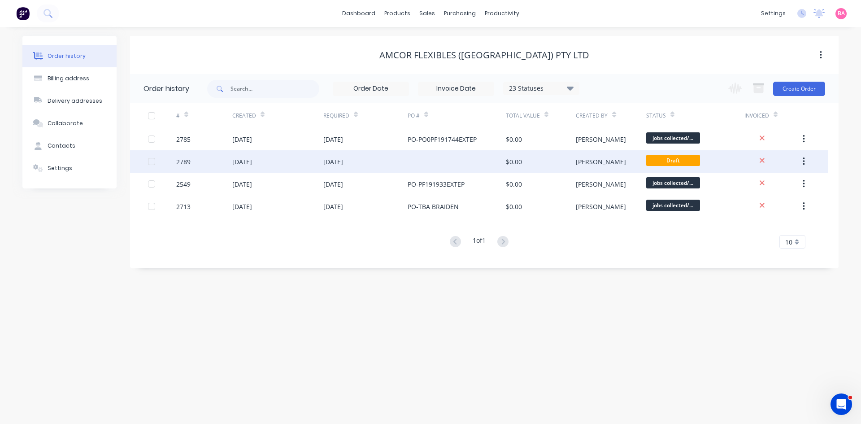
click at [336, 161] on div "[DATE]" at bounding box center [333, 161] width 20 height 9
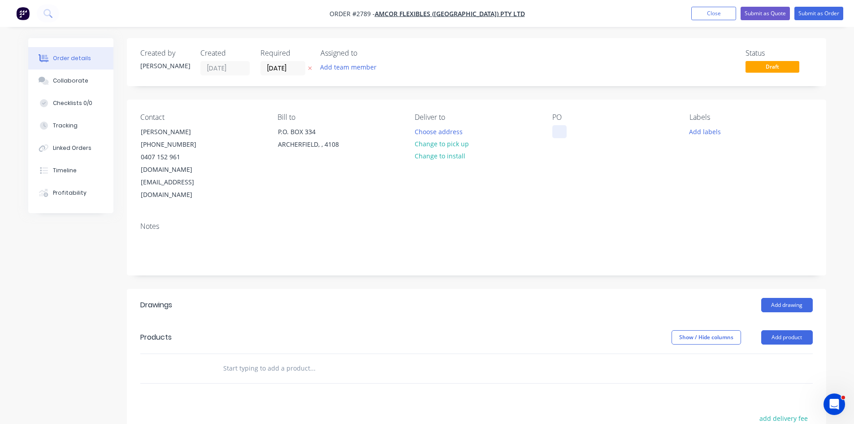
click at [555, 130] on div at bounding box center [560, 131] width 14 height 13
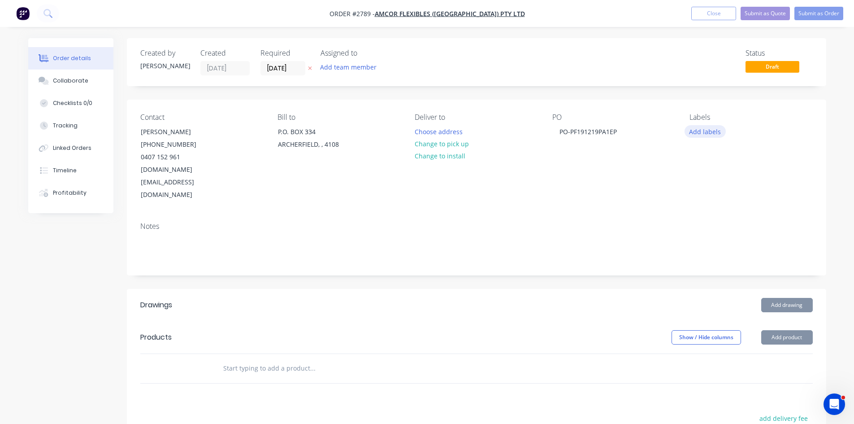
click at [705, 130] on button "Add labels" at bounding box center [705, 131] width 41 height 12
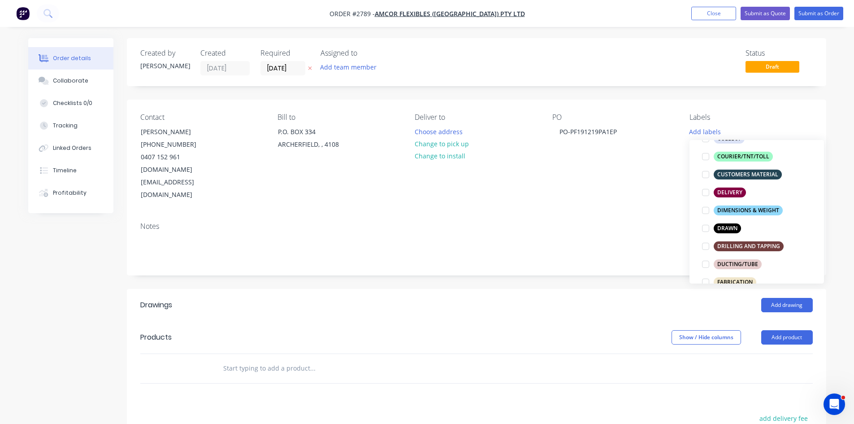
scroll to position [135, 0]
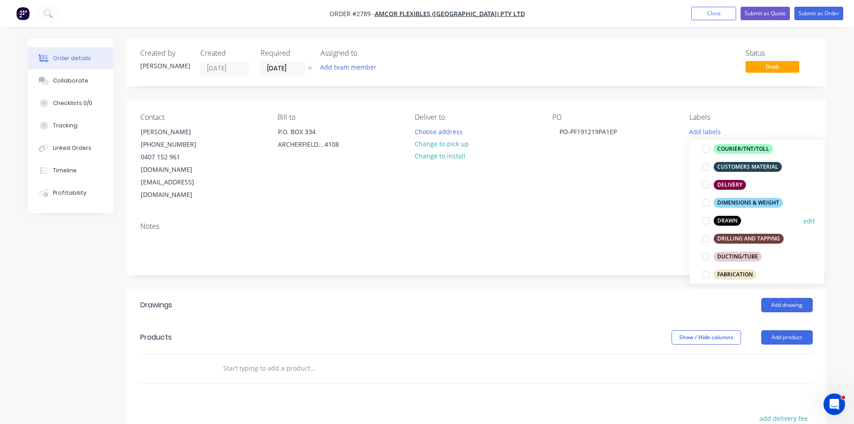
click at [706, 219] on div at bounding box center [706, 221] width 18 height 18
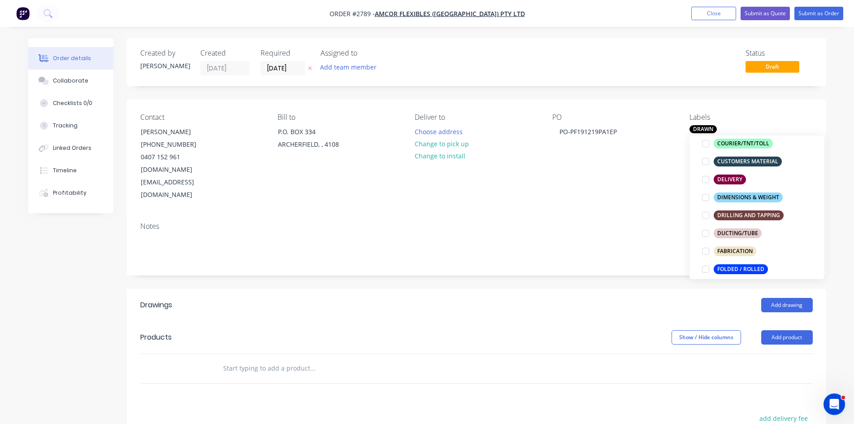
scroll to position [165, 0]
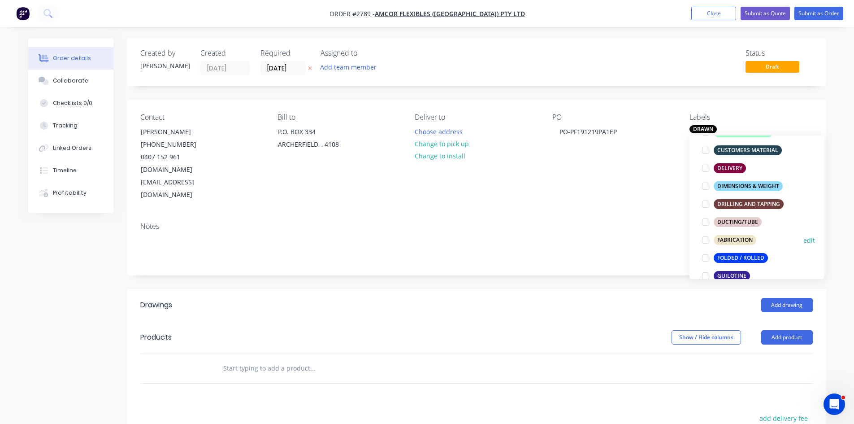
click at [703, 238] on div at bounding box center [706, 240] width 18 height 18
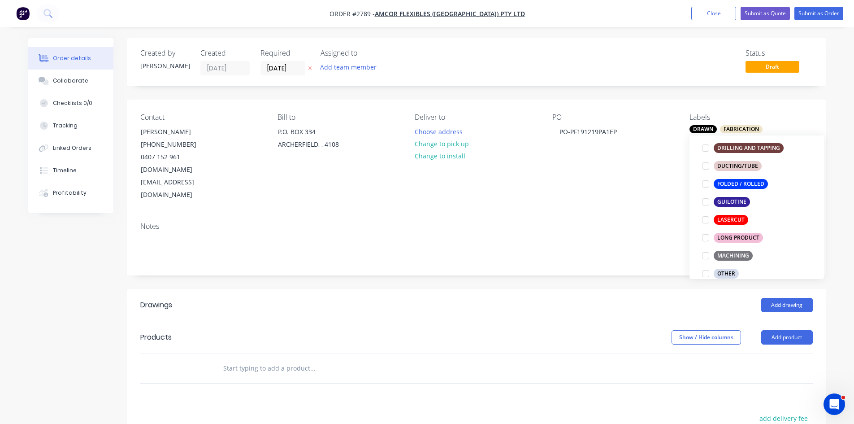
scroll to position [239, 0]
click at [703, 236] on div at bounding box center [706, 237] width 18 height 18
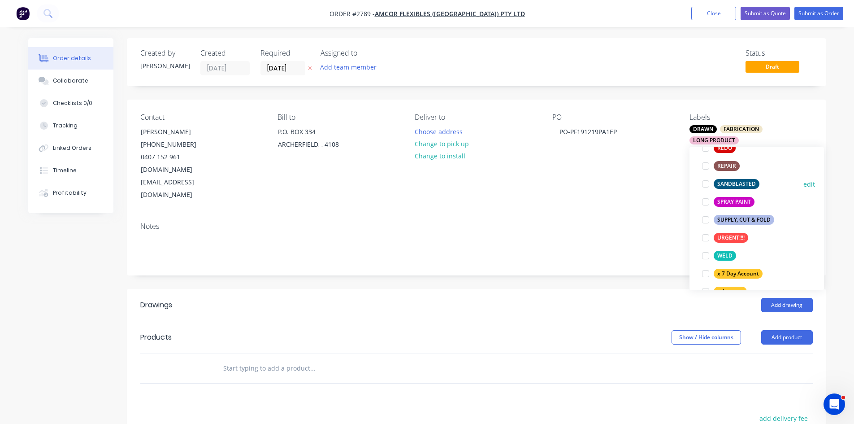
scroll to position [484, 0]
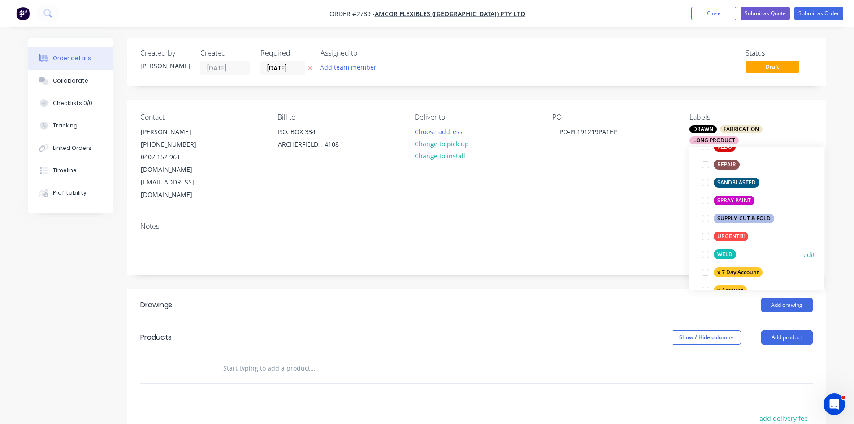
click at [705, 253] on div at bounding box center [706, 254] width 18 height 18
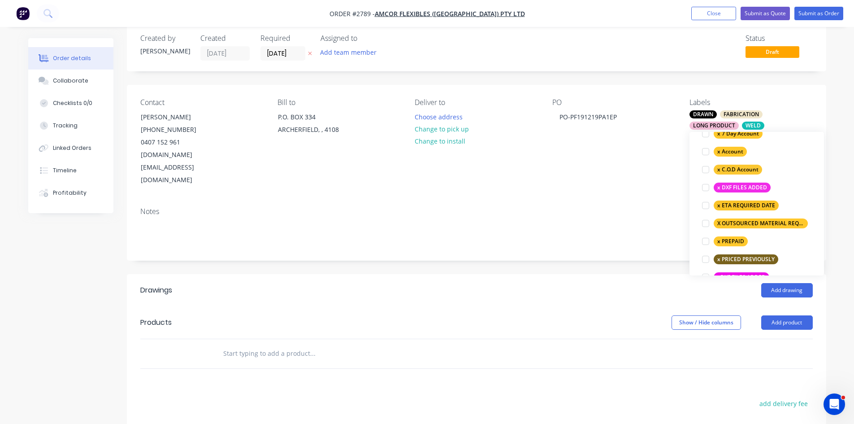
scroll to position [607, 0]
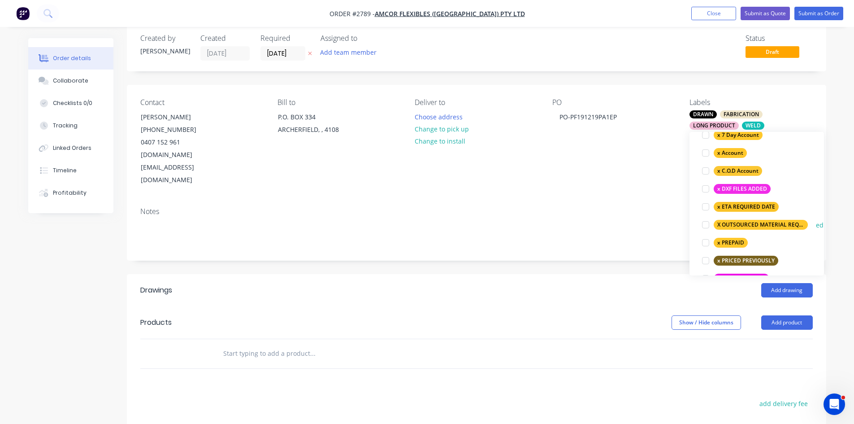
click at [706, 225] on div at bounding box center [706, 225] width 18 height 18
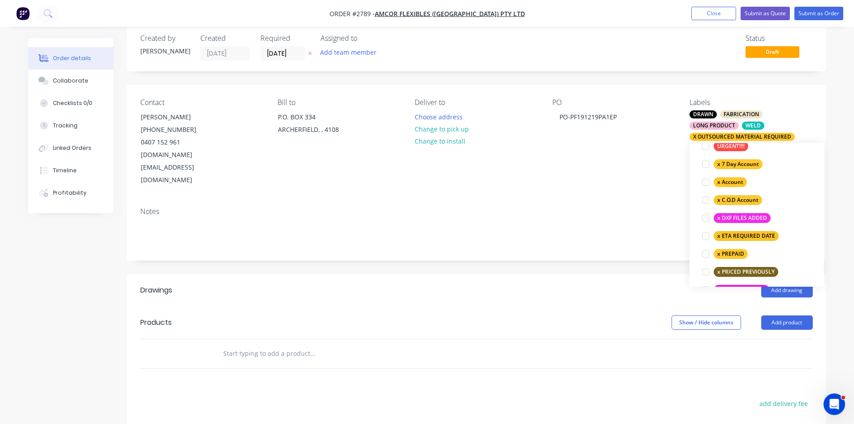
scroll to position [51, 0]
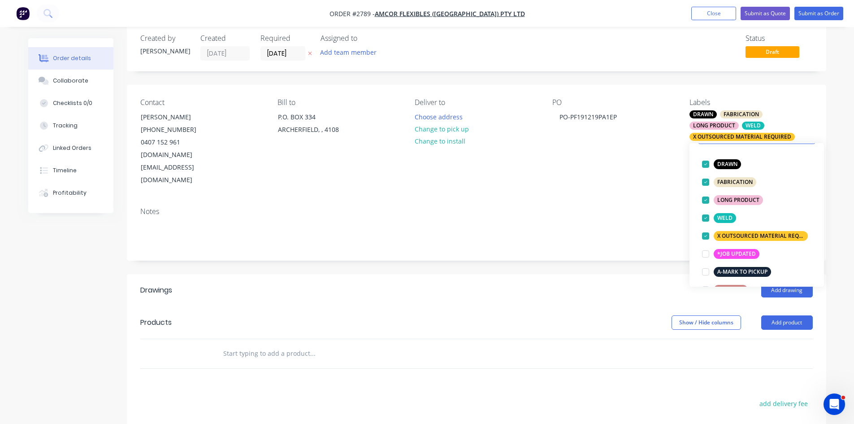
click at [514, 315] on div "Show / Hide columns Add product" at bounding box center [548, 322] width 530 height 14
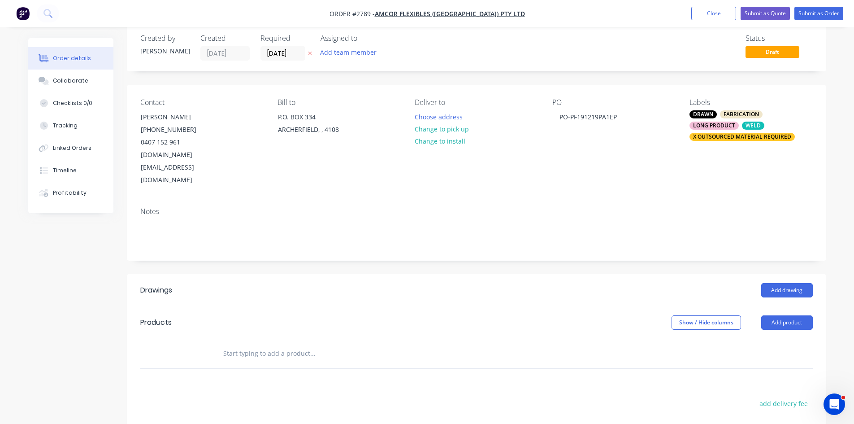
drag, startPoint x: 298, startPoint y: 333, endPoint x: 292, endPoint y: 333, distance: 6.7
click at [298, 344] on input "text" at bounding box center [312, 353] width 179 height 18
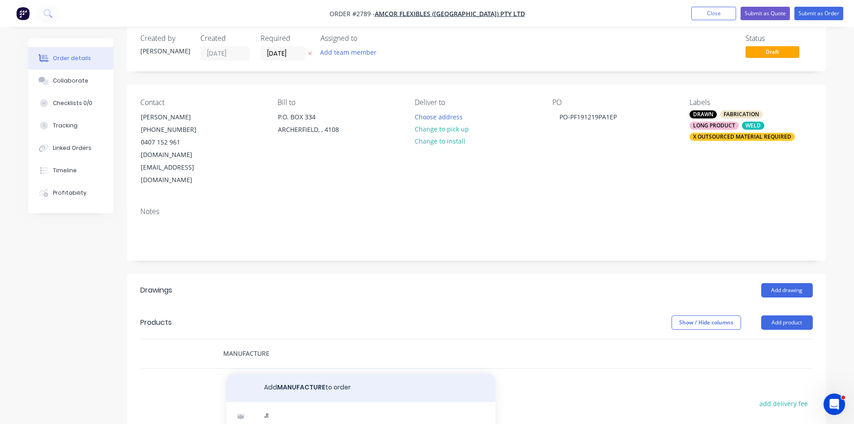
type input "MANUFACTURE"
click at [307, 373] on button "Add MANUFACTURE to order" at bounding box center [360, 387] width 269 height 29
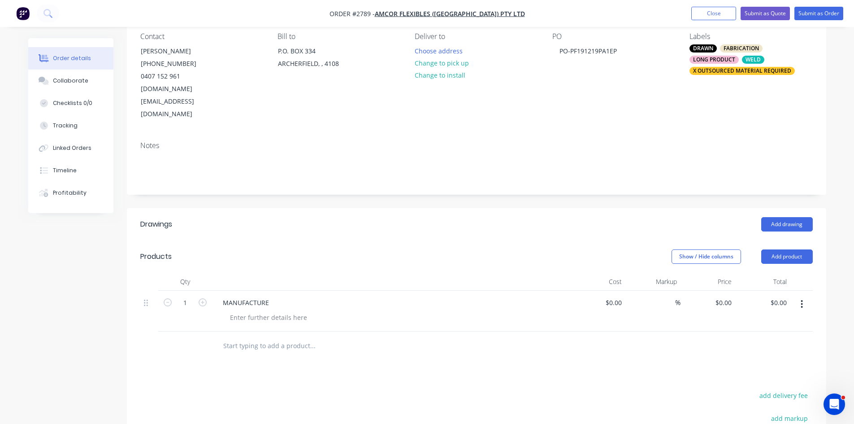
scroll to position [90, 0]
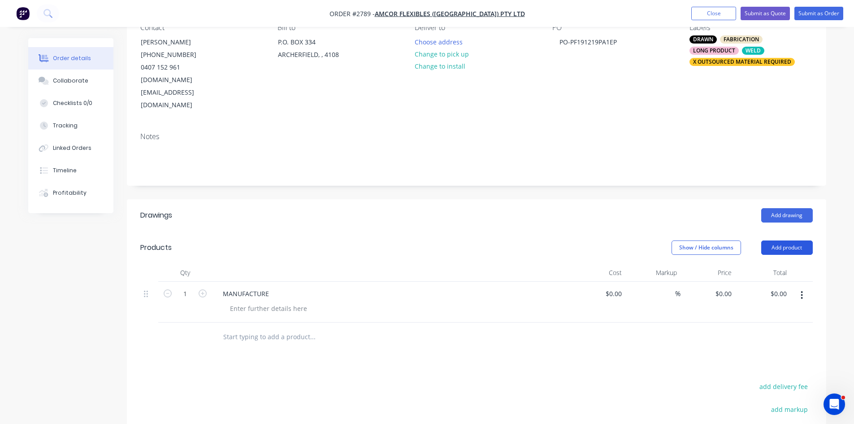
click at [802, 240] on button "Add product" at bounding box center [788, 247] width 52 height 14
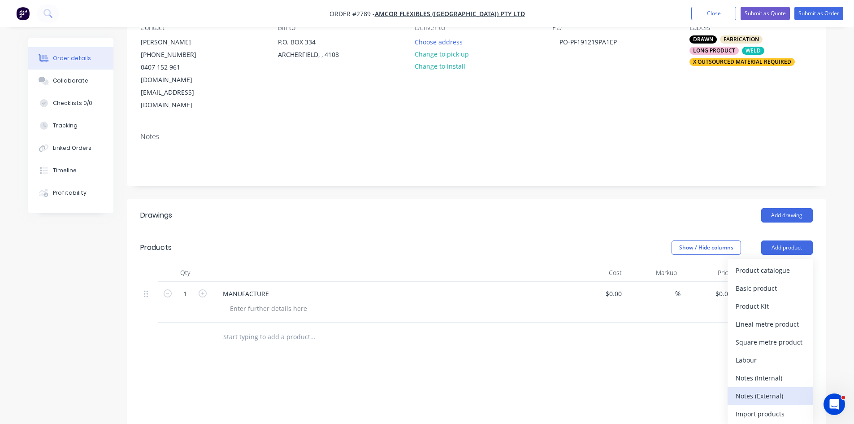
click at [764, 389] on div "Notes (External)" at bounding box center [770, 395] width 69 height 13
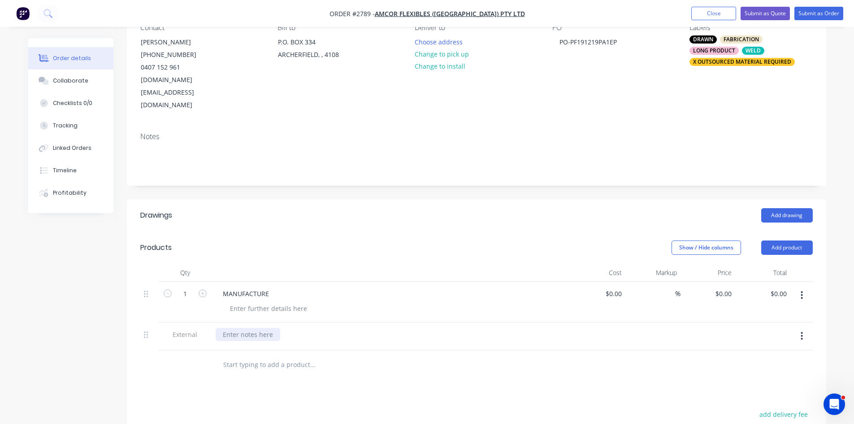
click at [263, 328] on div at bounding box center [248, 334] width 65 height 13
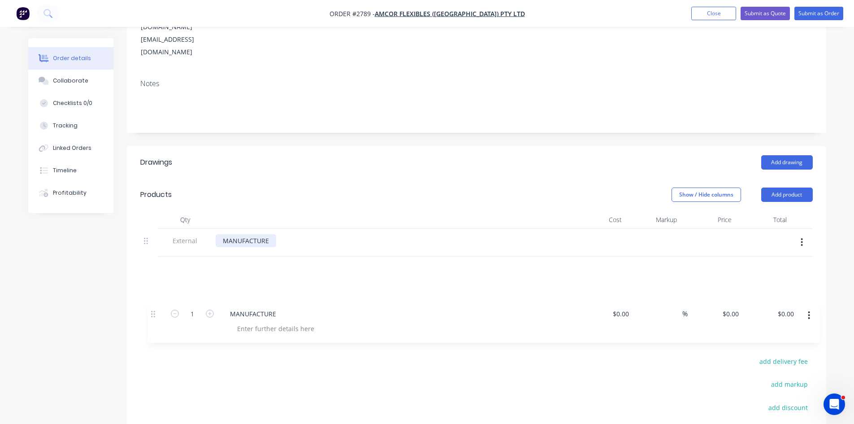
scroll to position [149, 0]
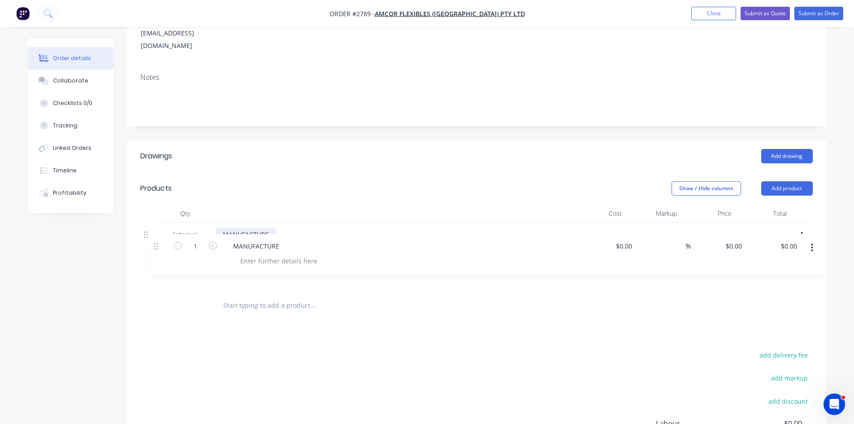
drag, startPoint x: 147, startPoint y: 268, endPoint x: 157, endPoint y: 249, distance: 21.5
click at [157, 249] on div "1 MANUFACTURE $0.00 $0.00 % $0.00 $0.00 $0.00 $0.00 External MANUFACTURE" at bounding box center [476, 256] width 673 height 69
click at [230, 256] on div "MANUFACTURE" at bounding box center [246, 262] width 61 height 13
drag, startPoint x: 218, startPoint y: 234, endPoint x: 337, endPoint y: 236, distance: 118.9
click at [337, 256] on div "MANUFACTURE" at bounding box center [392, 262] width 352 height 13
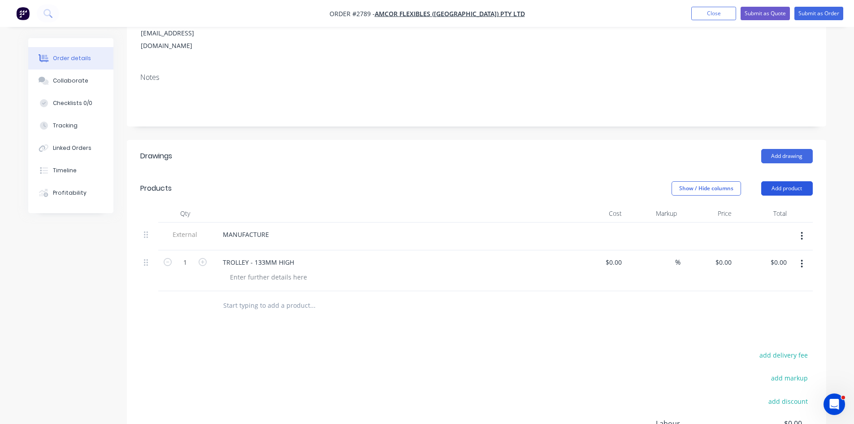
click at [788, 181] on button "Add product" at bounding box center [788, 188] width 52 height 14
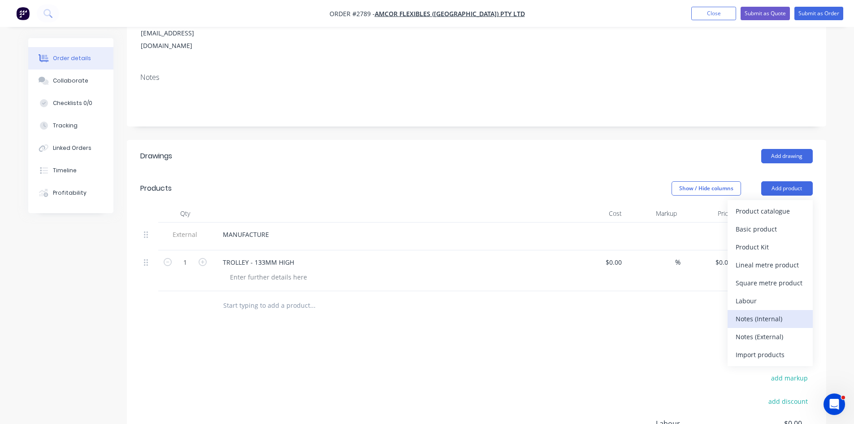
click at [769, 312] on div "Notes (Internal)" at bounding box center [770, 318] width 69 height 13
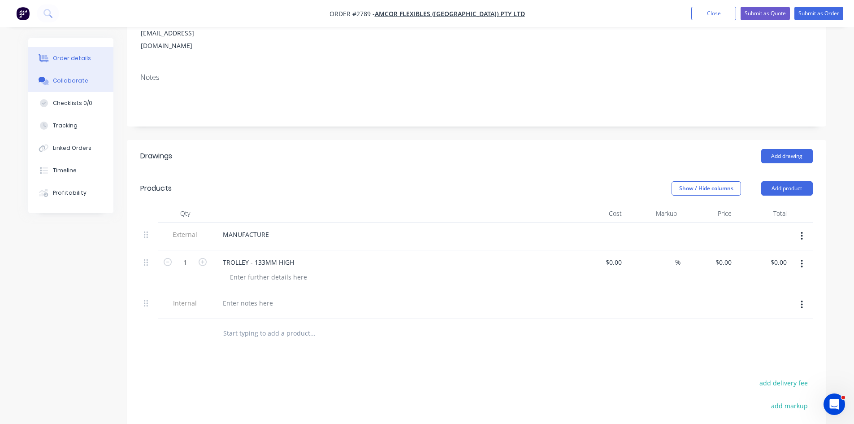
click at [62, 81] on div "Collaborate" at bounding box center [70, 81] width 35 height 8
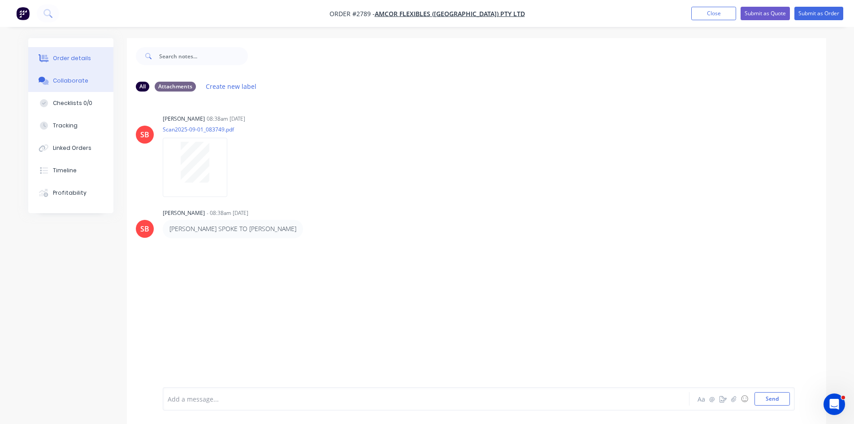
click at [79, 50] on button "Order details" at bounding box center [70, 58] width 85 height 22
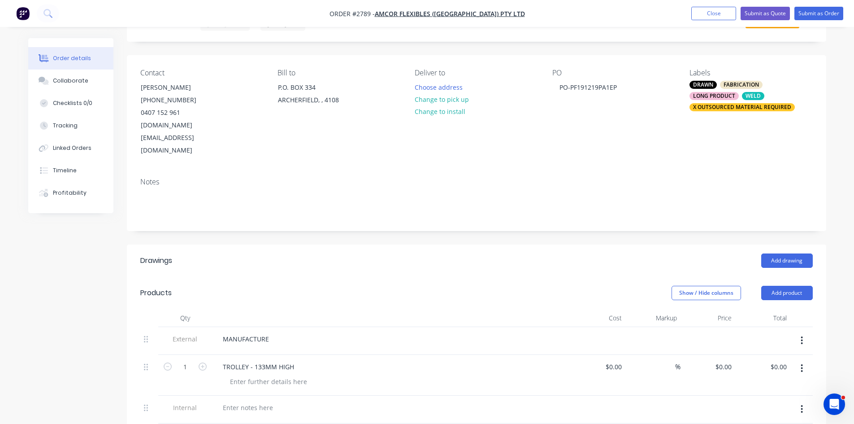
scroll to position [45, 0]
click at [269, 401] on div at bounding box center [248, 407] width 65 height 13
paste div
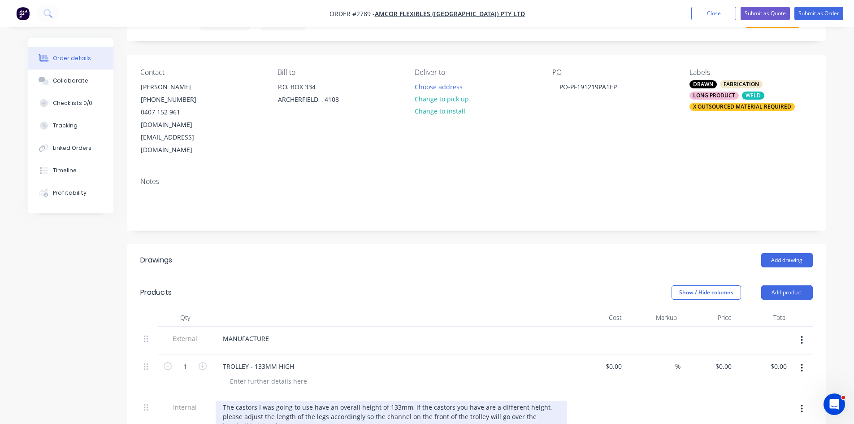
click at [222, 401] on div "The castors I was going to use have an overall height of 133mm, if the castors …" at bounding box center [392, 417] width 352 height 32
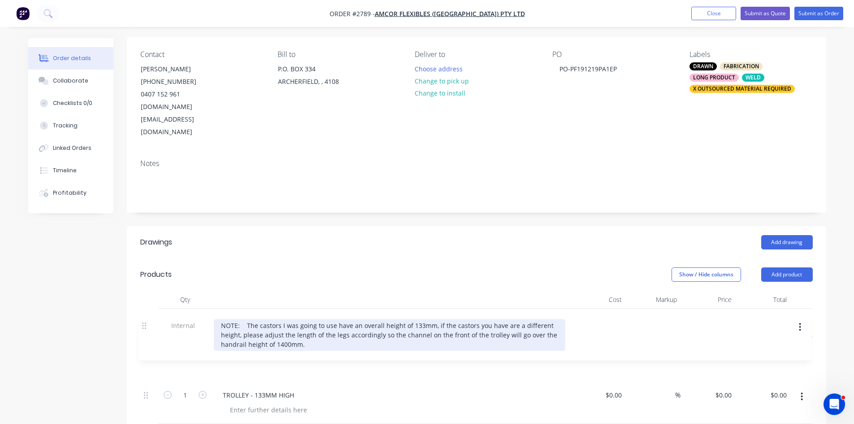
scroll to position [66, 0]
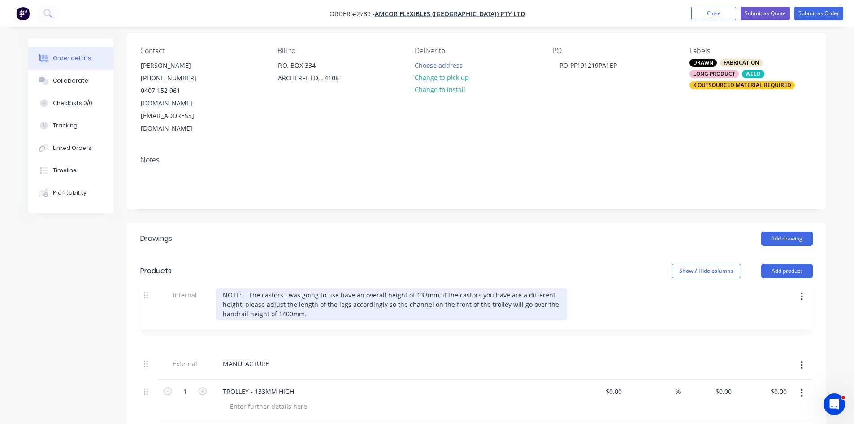
drag, startPoint x: 144, startPoint y: 383, endPoint x: 147, endPoint y: 287, distance: 96.0
click at [147, 305] on div "External MANUFACTURE 1 TROLLEY - 133MM HIGH $0.00 $0.00 % $0.00 $0.00 $0.00 $0.…" at bounding box center [476, 362] width 673 height 115
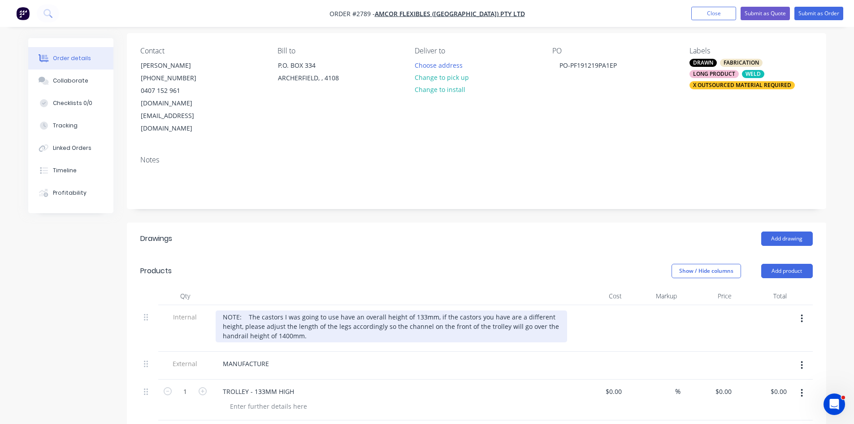
click at [313, 313] on div "NOTE: The castors I was going to use have an overall height of 133mm, if the ca…" at bounding box center [392, 326] width 352 height 32
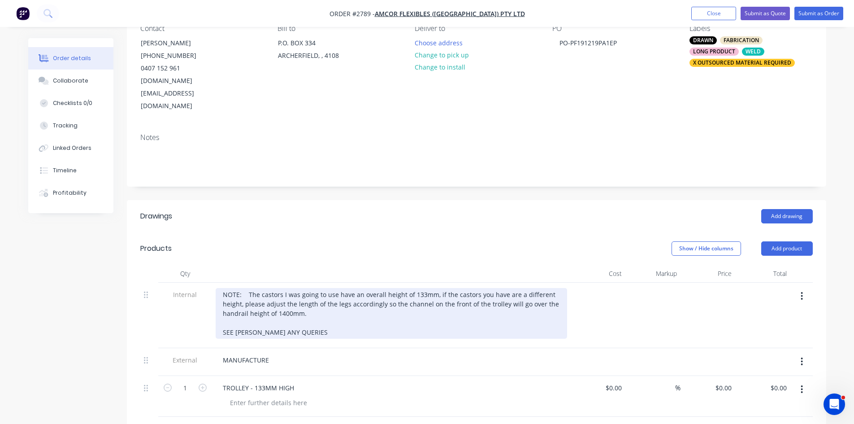
scroll to position [96, 0]
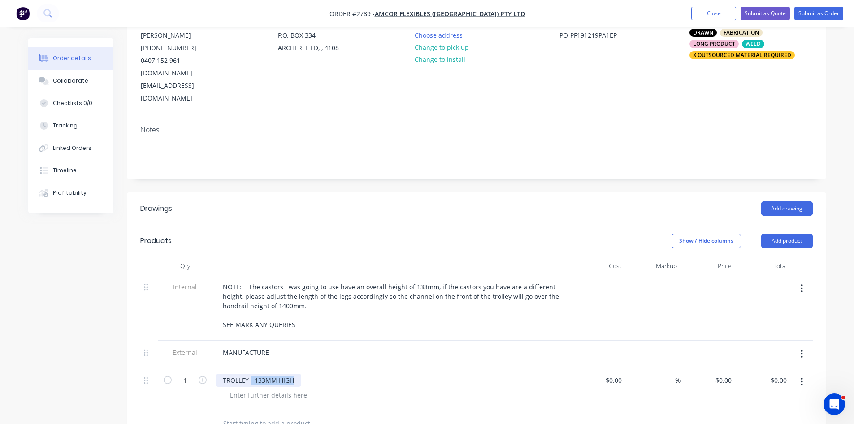
drag, startPoint x: 250, startPoint y: 355, endPoint x: 336, endPoint y: 350, distance: 85.8
click at [333, 374] on div "TROLLEY - 133MM HIGH" at bounding box center [392, 380] width 352 height 13
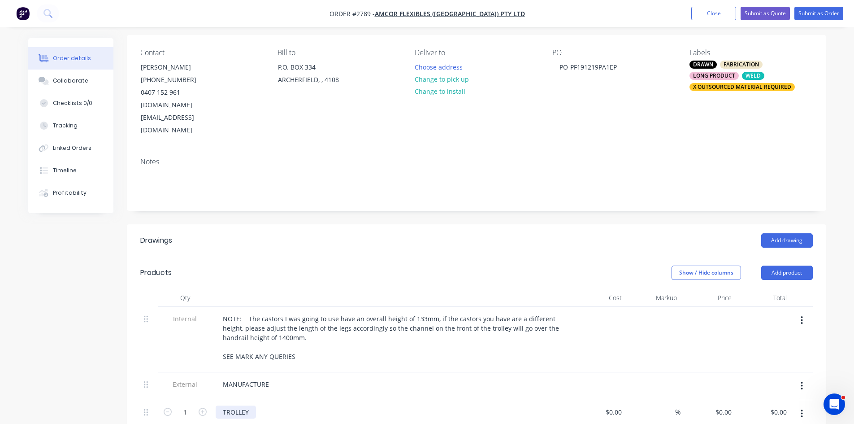
scroll to position [52, 0]
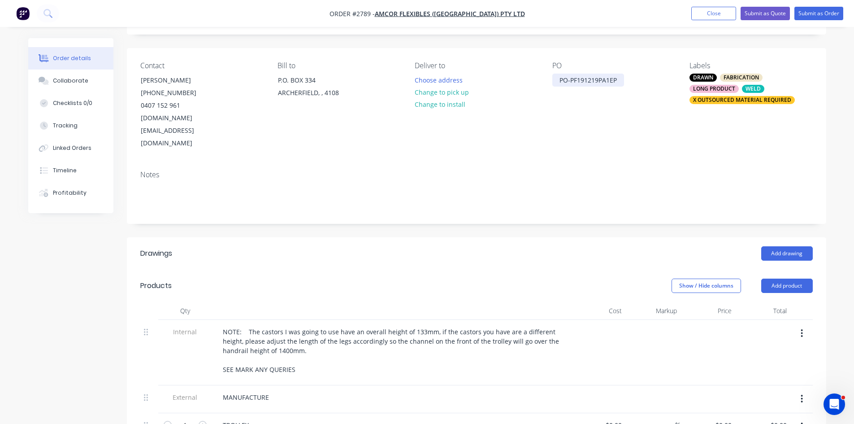
click at [620, 80] on div "PO-PF191219PA1EP" at bounding box center [589, 80] width 72 height 13
click at [70, 81] on div "Collaborate" at bounding box center [70, 81] width 35 height 8
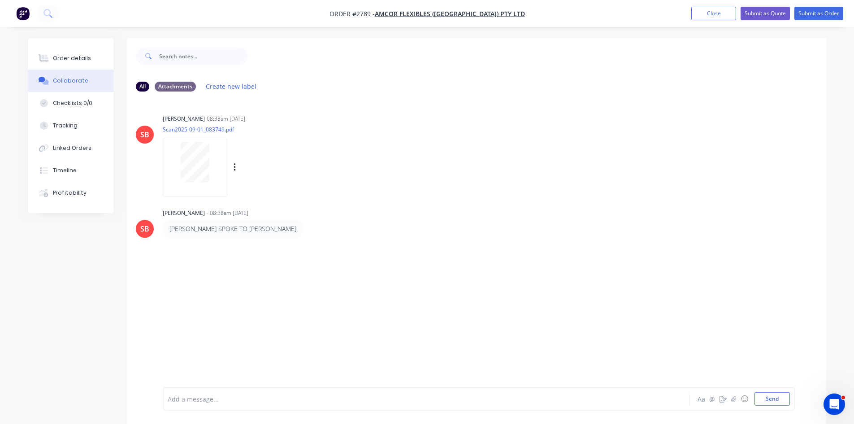
click at [222, 173] on div at bounding box center [195, 162] width 57 height 41
click at [235, 168] on icon "button" at bounding box center [235, 167] width 2 height 8
click at [262, 211] on button "Delete" at bounding box center [293, 211] width 101 height 20
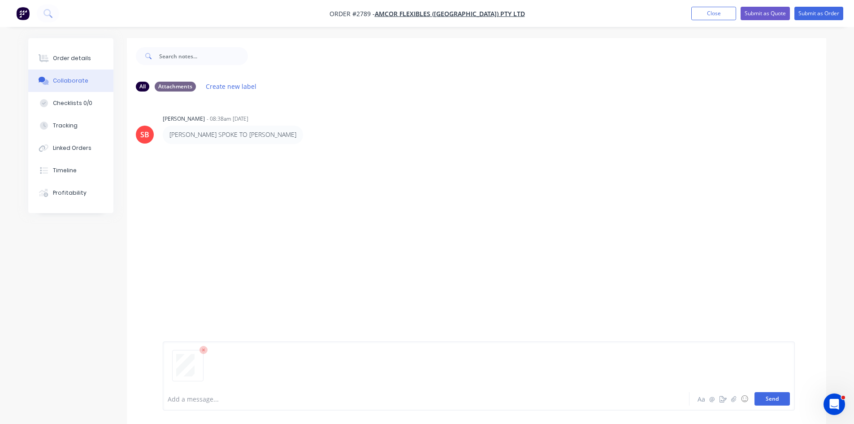
click at [776, 397] on button "Send" at bounding box center [772, 398] width 35 height 13
click at [734, 398] on icon "button" at bounding box center [733, 399] width 5 height 6
click at [780, 402] on button "Send" at bounding box center [772, 398] width 35 height 13
click at [253, 395] on div at bounding box center [401, 398] width 466 height 9
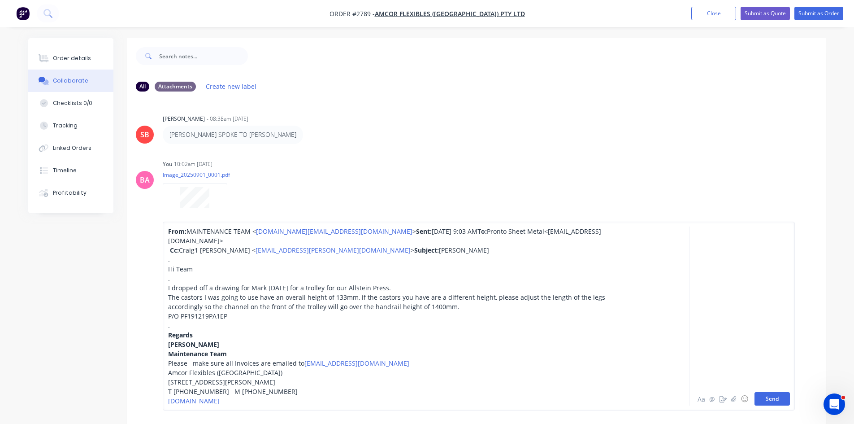
click at [770, 393] on button "Send" at bounding box center [772, 398] width 35 height 13
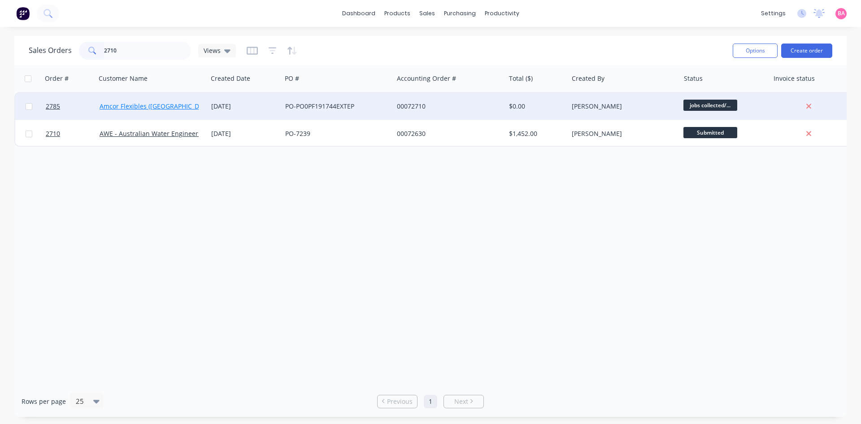
click at [122, 106] on link "Amcor Flexibles ([GEOGRAPHIC_DATA]) Pty Ltd" at bounding box center [168, 106] width 136 height 9
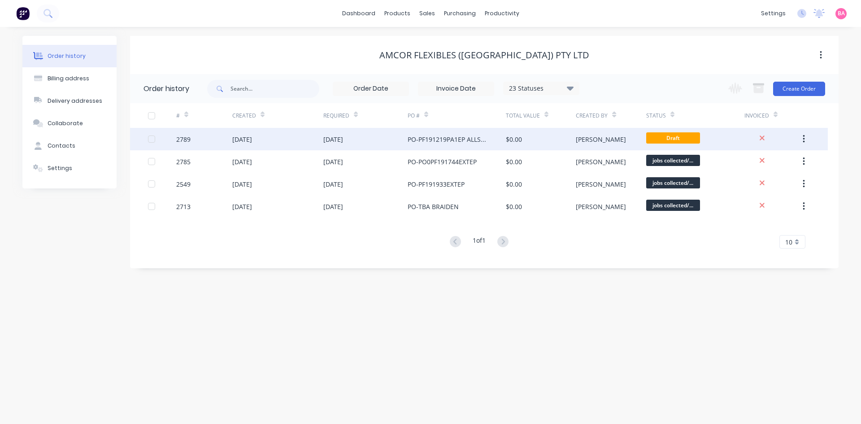
click at [424, 135] on div "PO-PF191219PA1EP ALLSTEIN PRESS" at bounding box center [448, 139] width 80 height 9
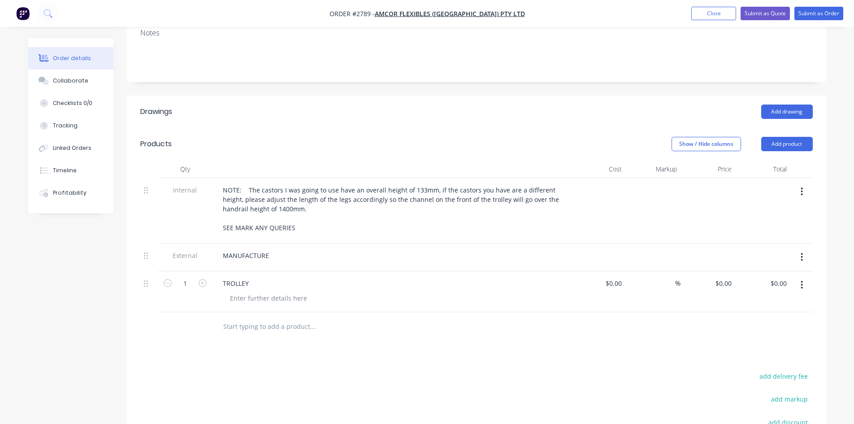
scroll to position [194, 0]
click at [70, 75] on button "Collaborate" at bounding box center [70, 81] width 85 height 22
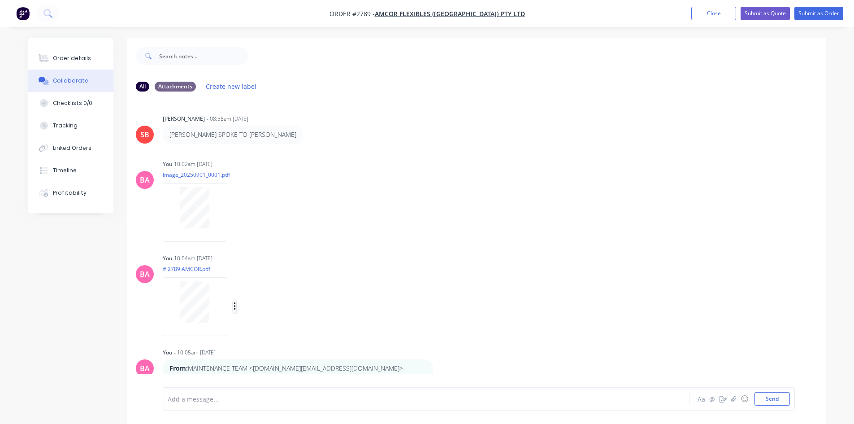
click at [234, 307] on icon "button" at bounding box center [235, 306] width 2 height 8
click at [265, 348] on button "Delete" at bounding box center [293, 350] width 101 height 20
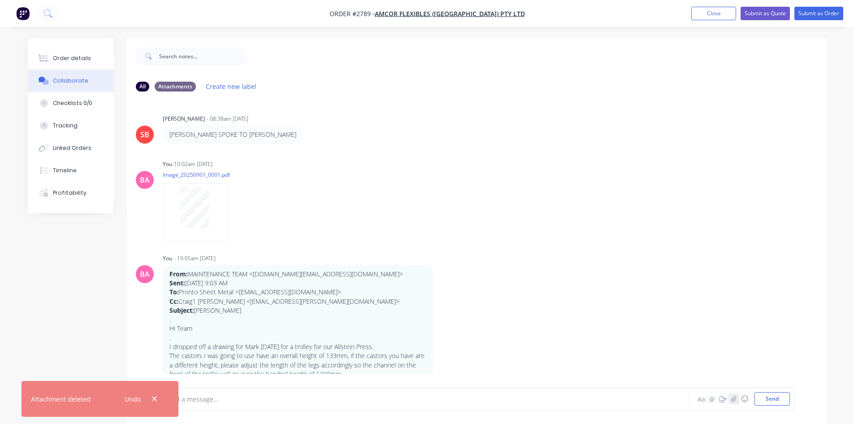
click at [733, 399] on icon "button" at bounding box center [733, 399] width 5 height 6
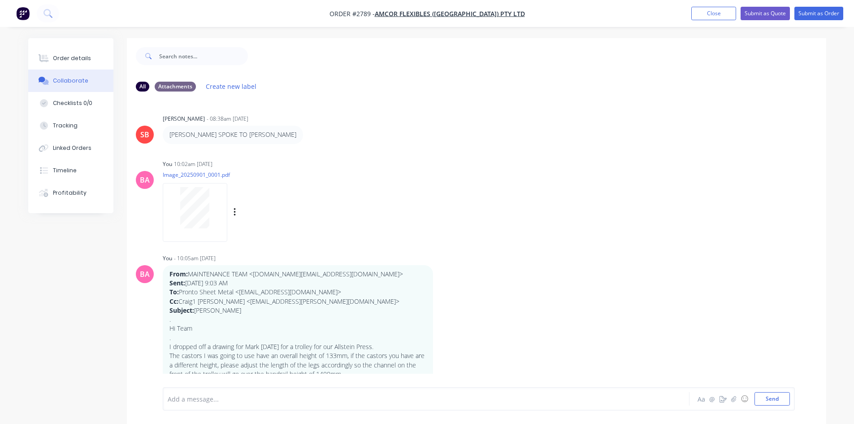
click at [212, 207] on div at bounding box center [195, 207] width 57 height 41
click at [68, 55] on div "Order details" at bounding box center [72, 58] width 38 height 8
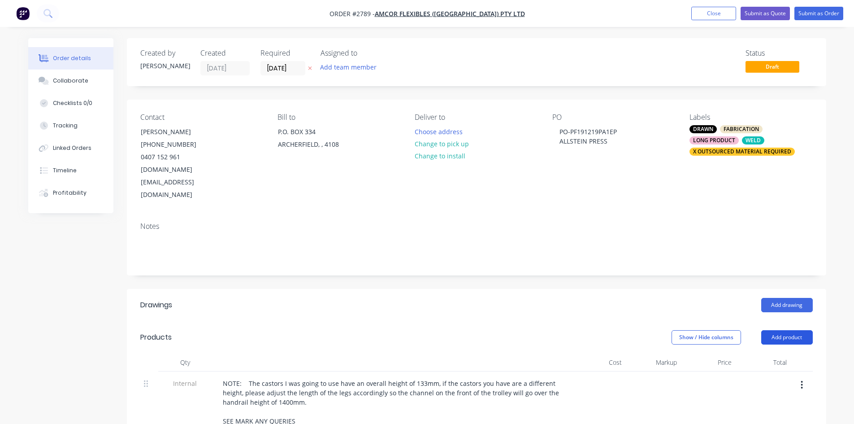
click at [795, 330] on button "Add product" at bounding box center [788, 337] width 52 height 14
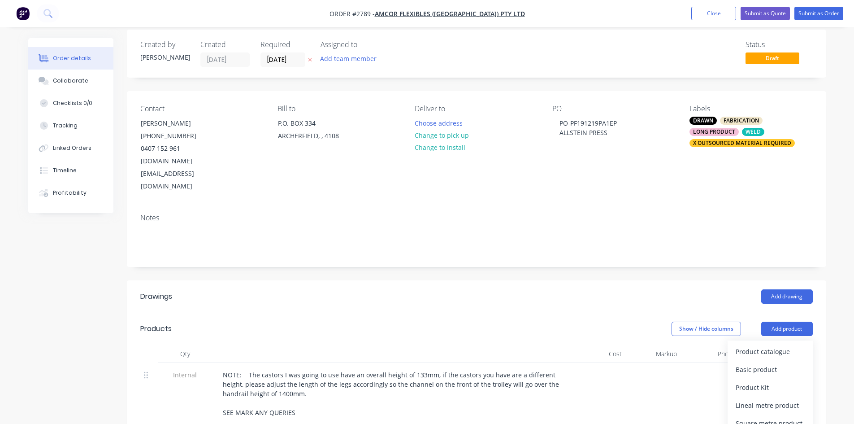
scroll to position [60, 0]
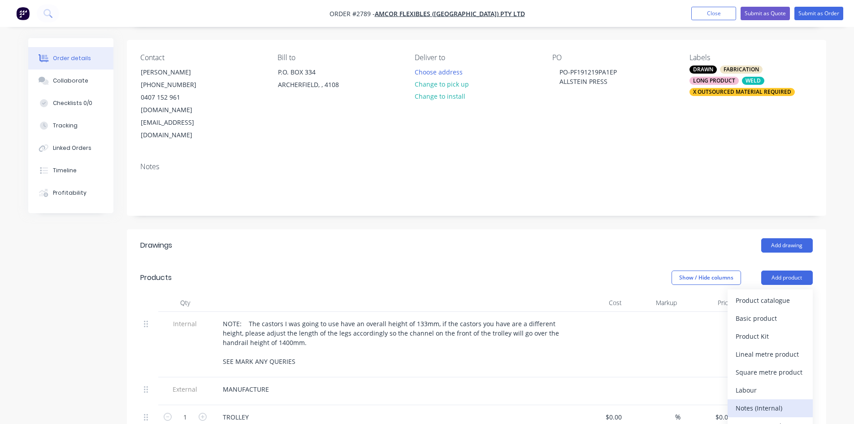
click at [783, 401] on div "Notes (Internal)" at bounding box center [770, 407] width 69 height 13
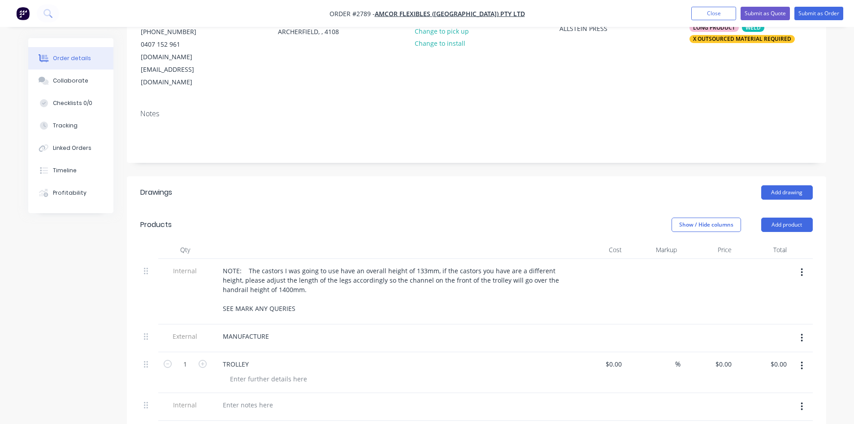
scroll to position [120, 0]
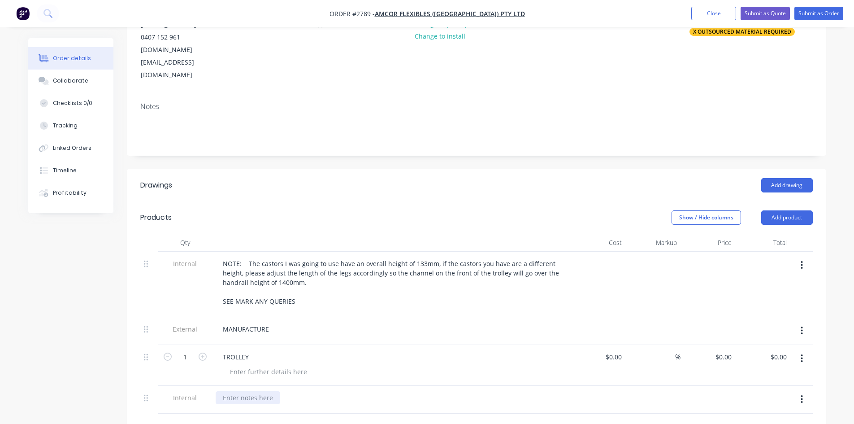
click at [256, 391] on div at bounding box center [248, 397] width 65 height 13
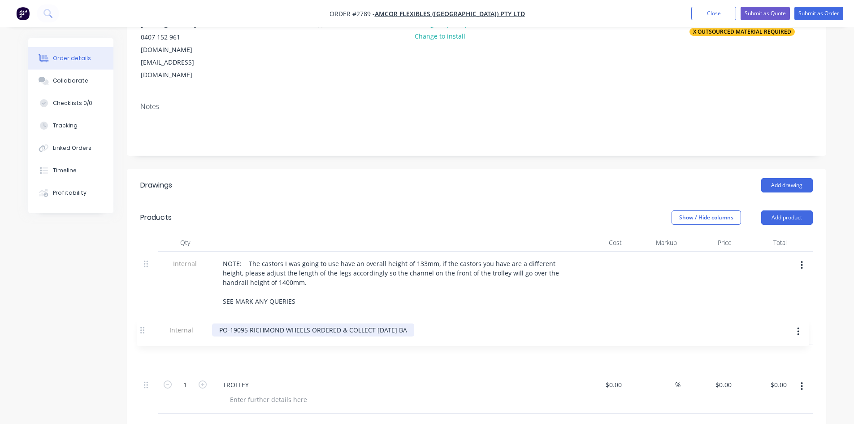
scroll to position [124, 0]
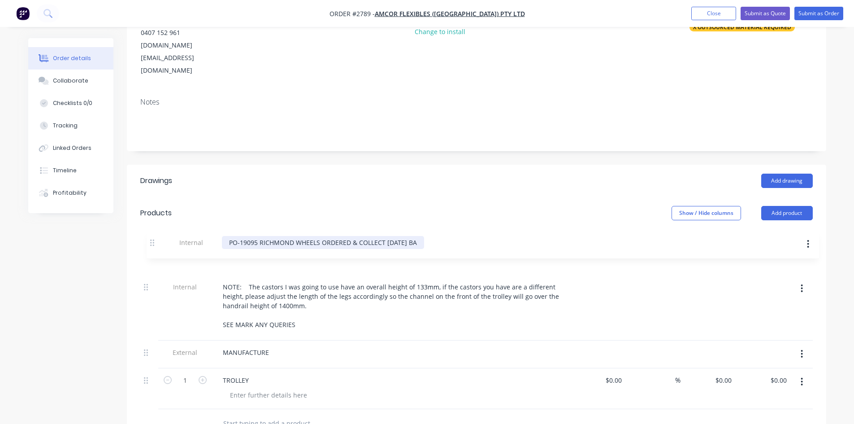
drag, startPoint x: 150, startPoint y: 373, endPoint x: 156, endPoint y: 240, distance: 133.3
click at [156, 247] on div "Internal NOTE: The castors I was going to use have an overall height of 133mm, …" at bounding box center [476, 328] width 673 height 162
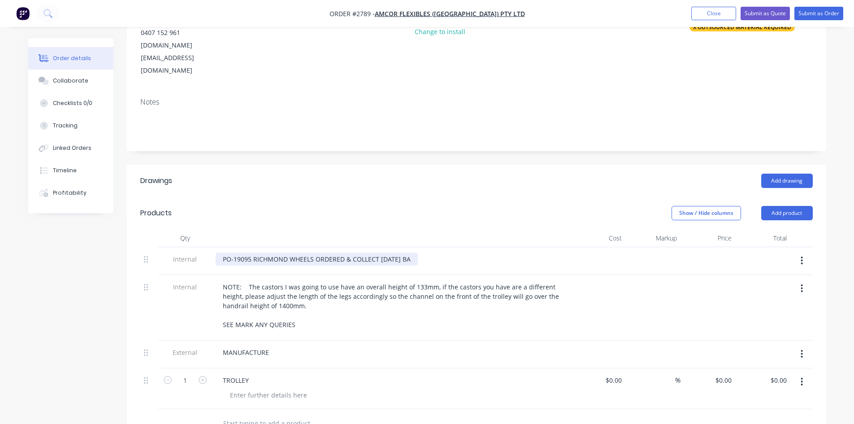
click at [344, 253] on div "PO-19095 RICHMOND WHEELS ORDERED & COLLECT [DATE] BA" at bounding box center [317, 259] width 202 height 13
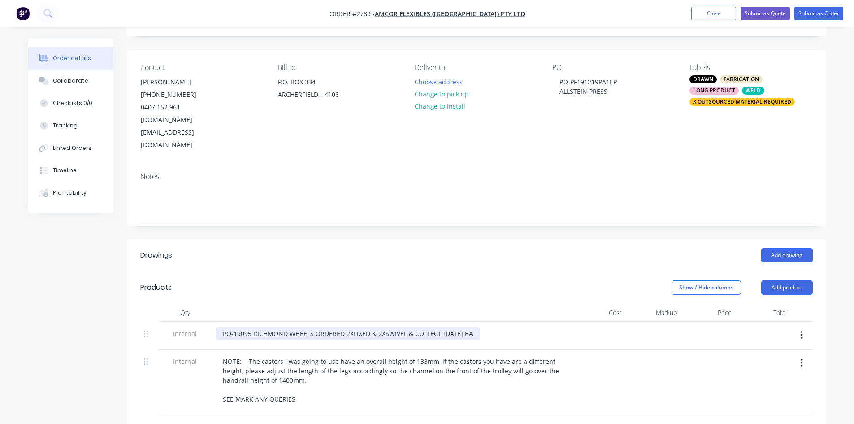
scroll to position [49, 0]
